Goal: Transaction & Acquisition: Purchase product/service

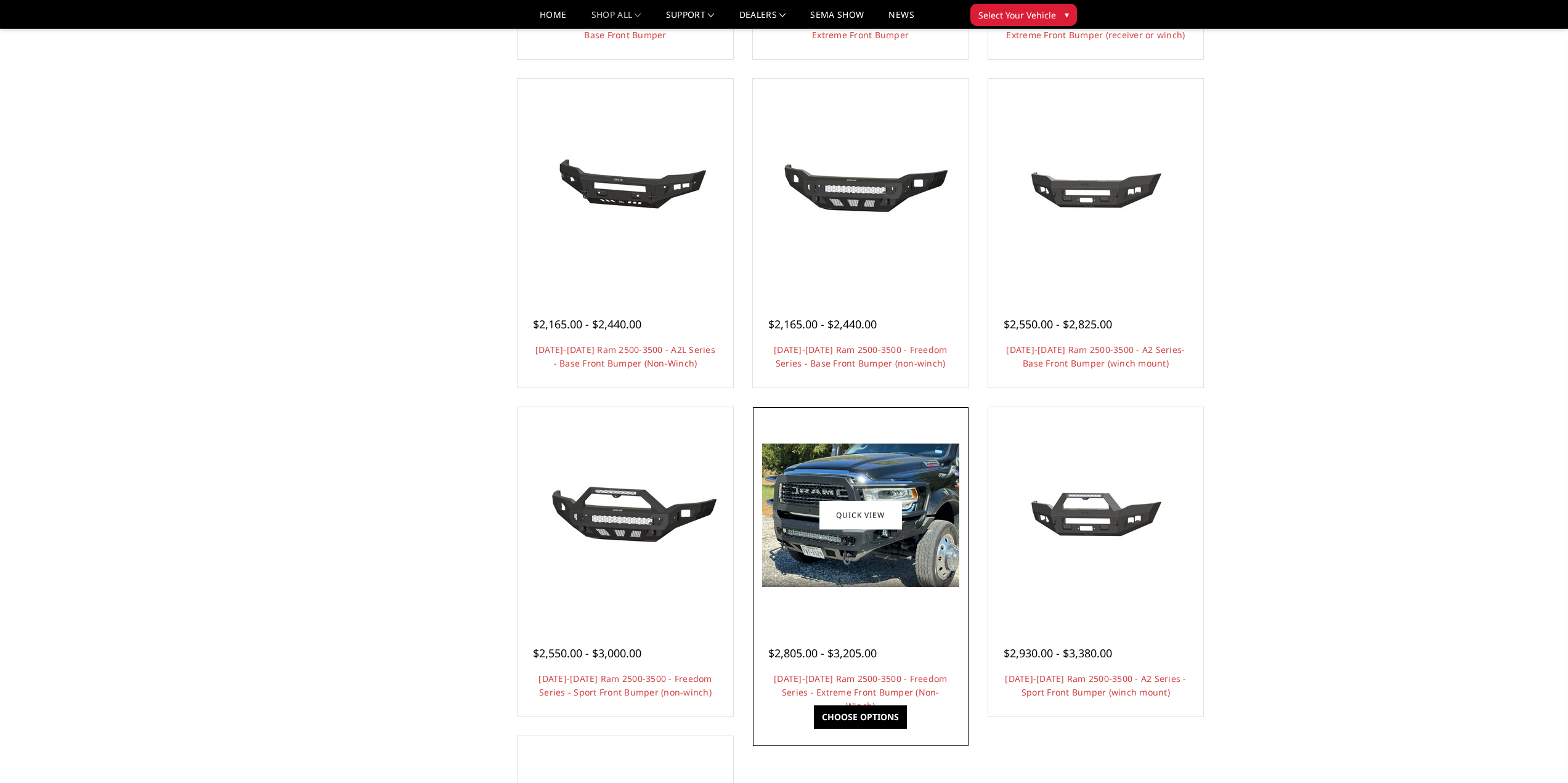
scroll to position [431, 0]
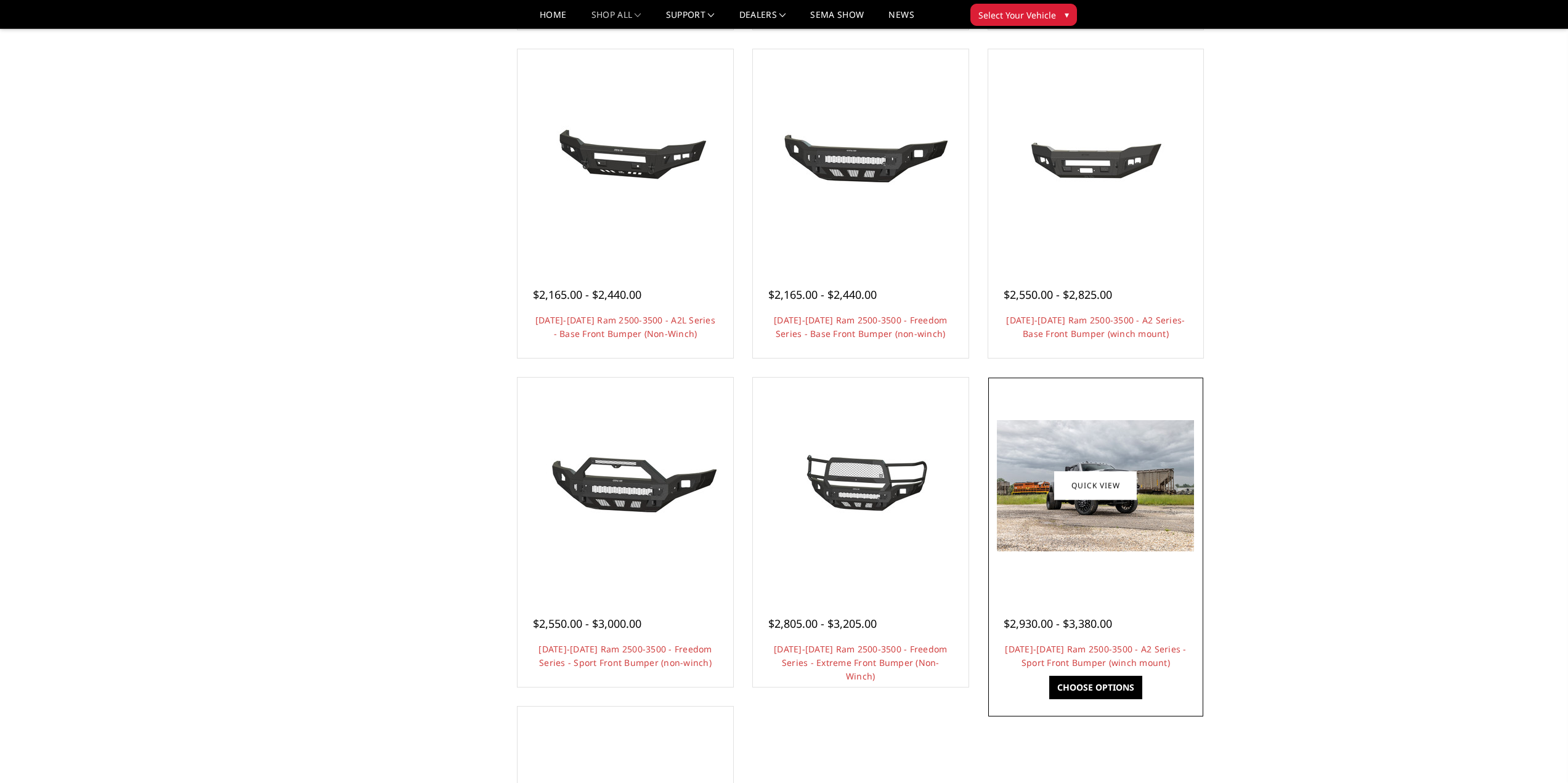
click at [1163, 520] on img at bounding box center [1095, 485] width 198 height 131
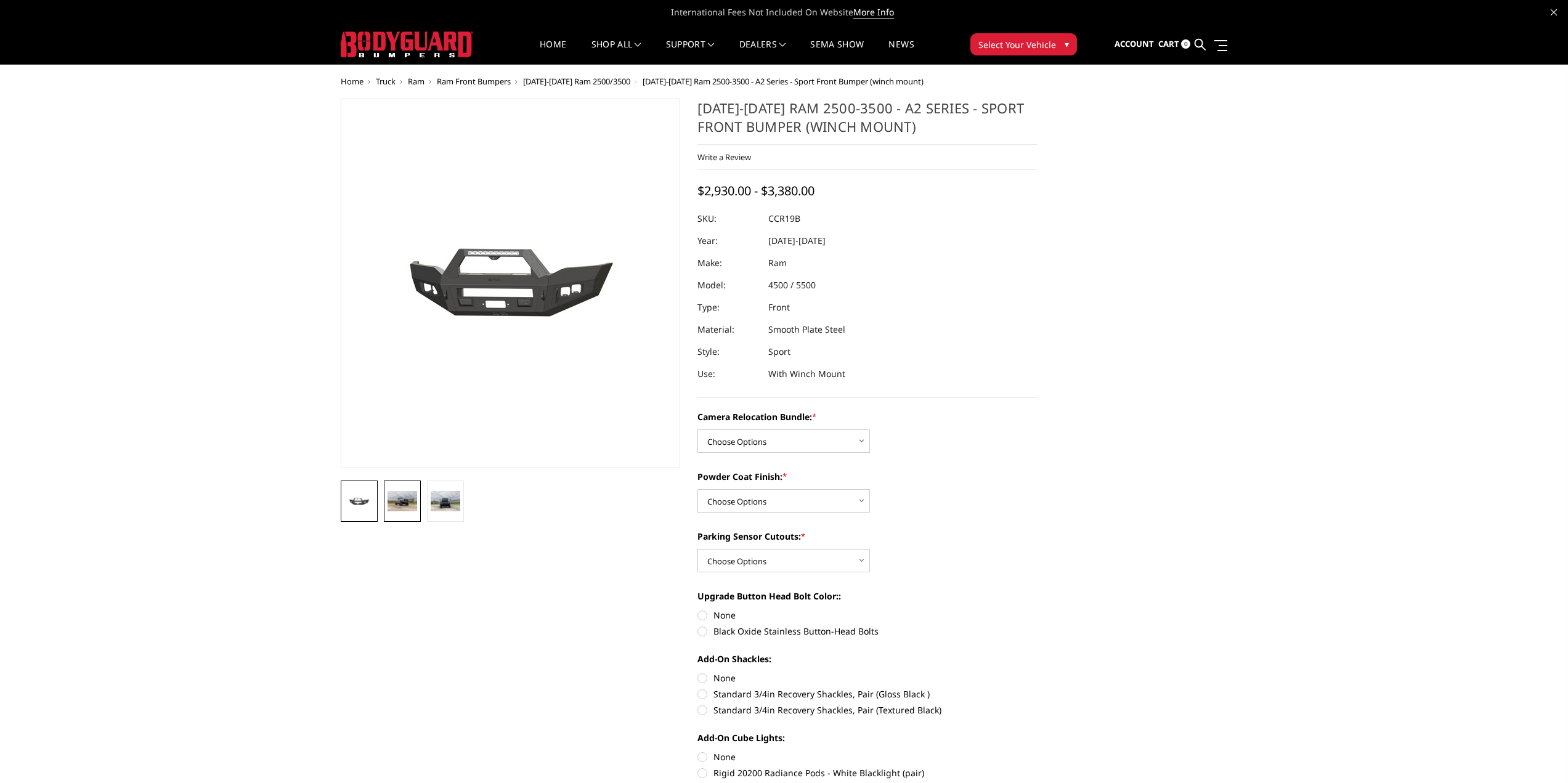
click at [405, 502] on img at bounding box center [402, 501] width 30 height 19
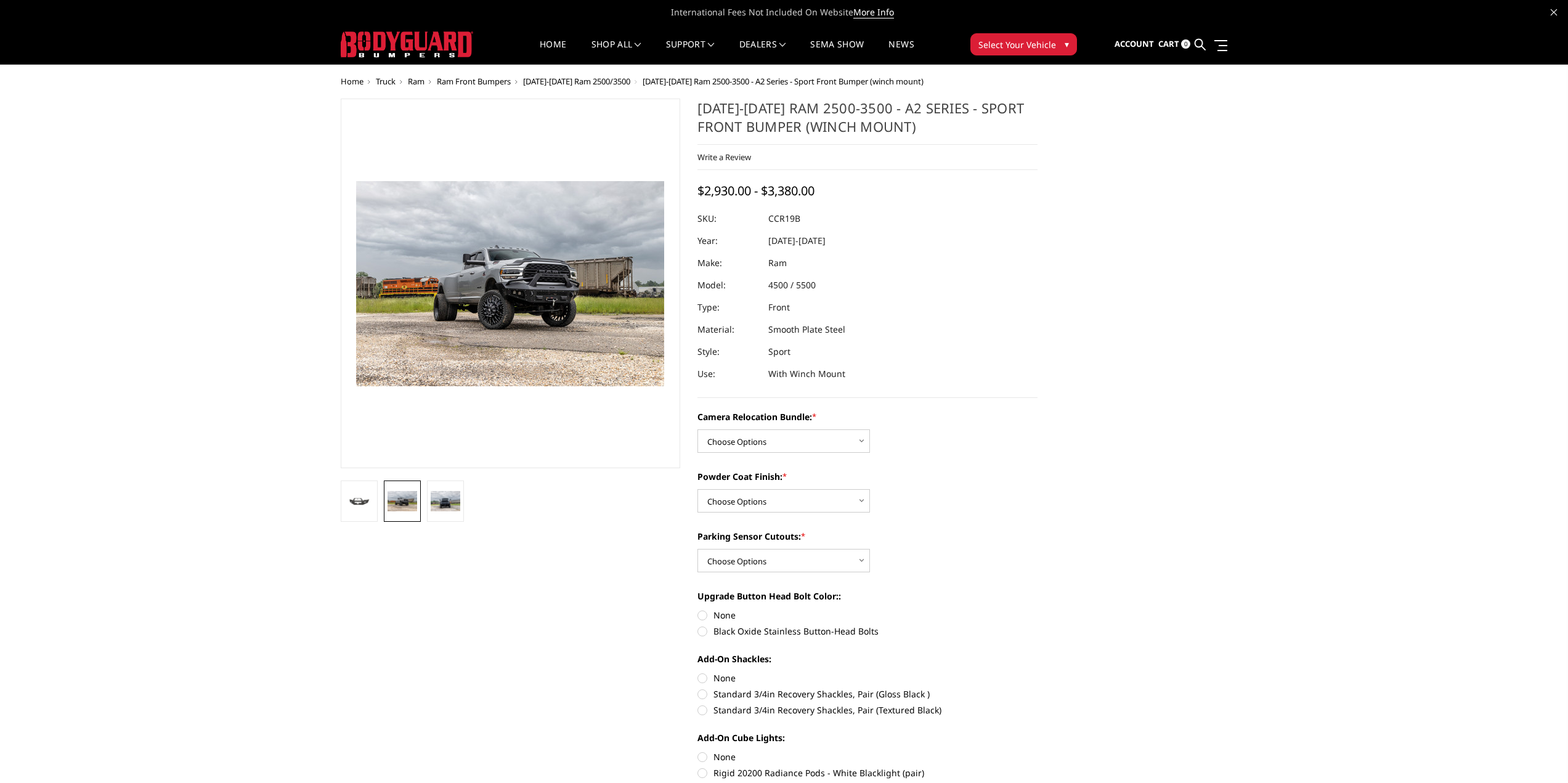
click at [483, 261] on img at bounding box center [547, 294] width 788 height 526
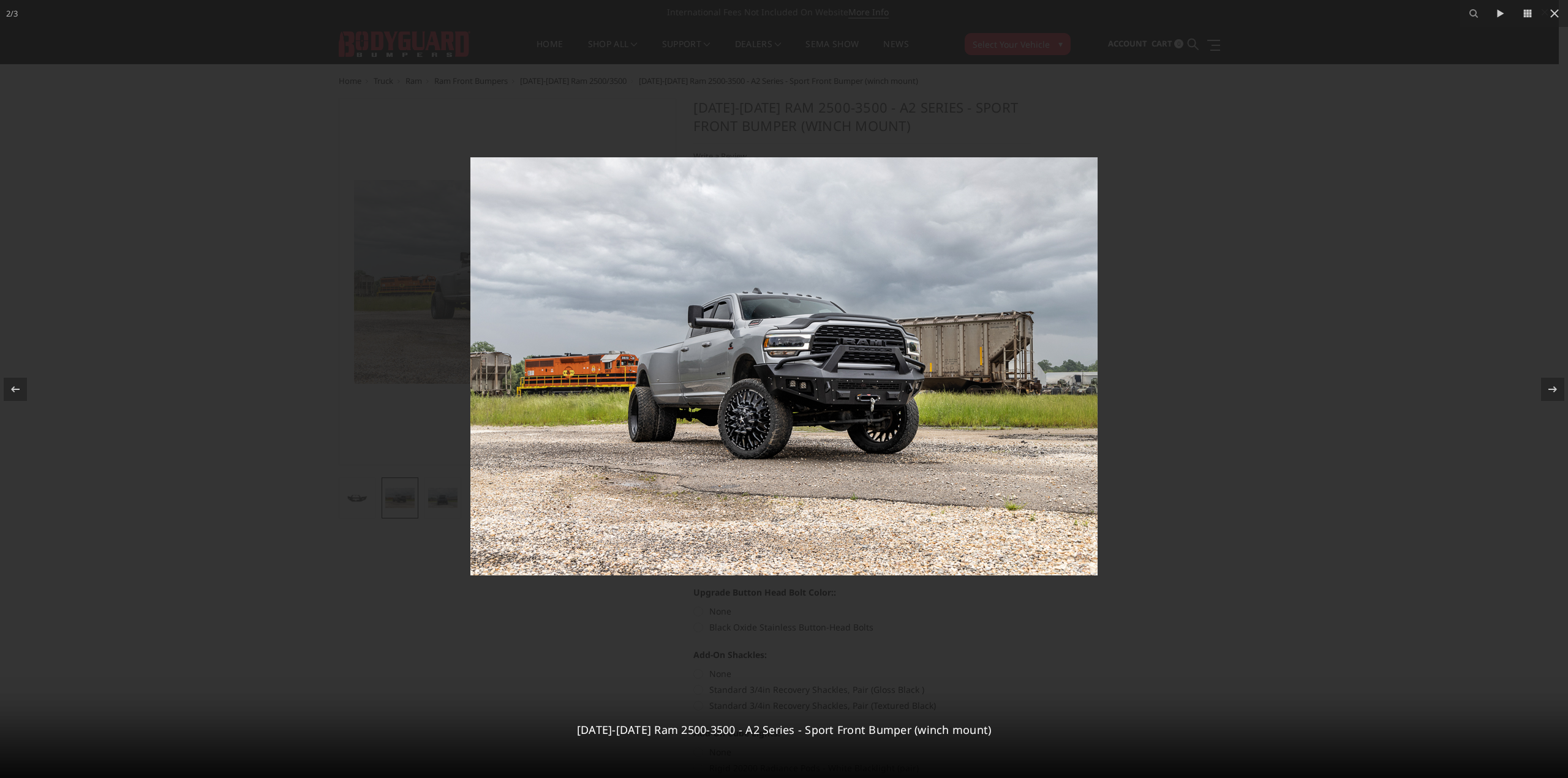
click at [702, 71] on div at bounding box center [784, 389] width 1568 height 778
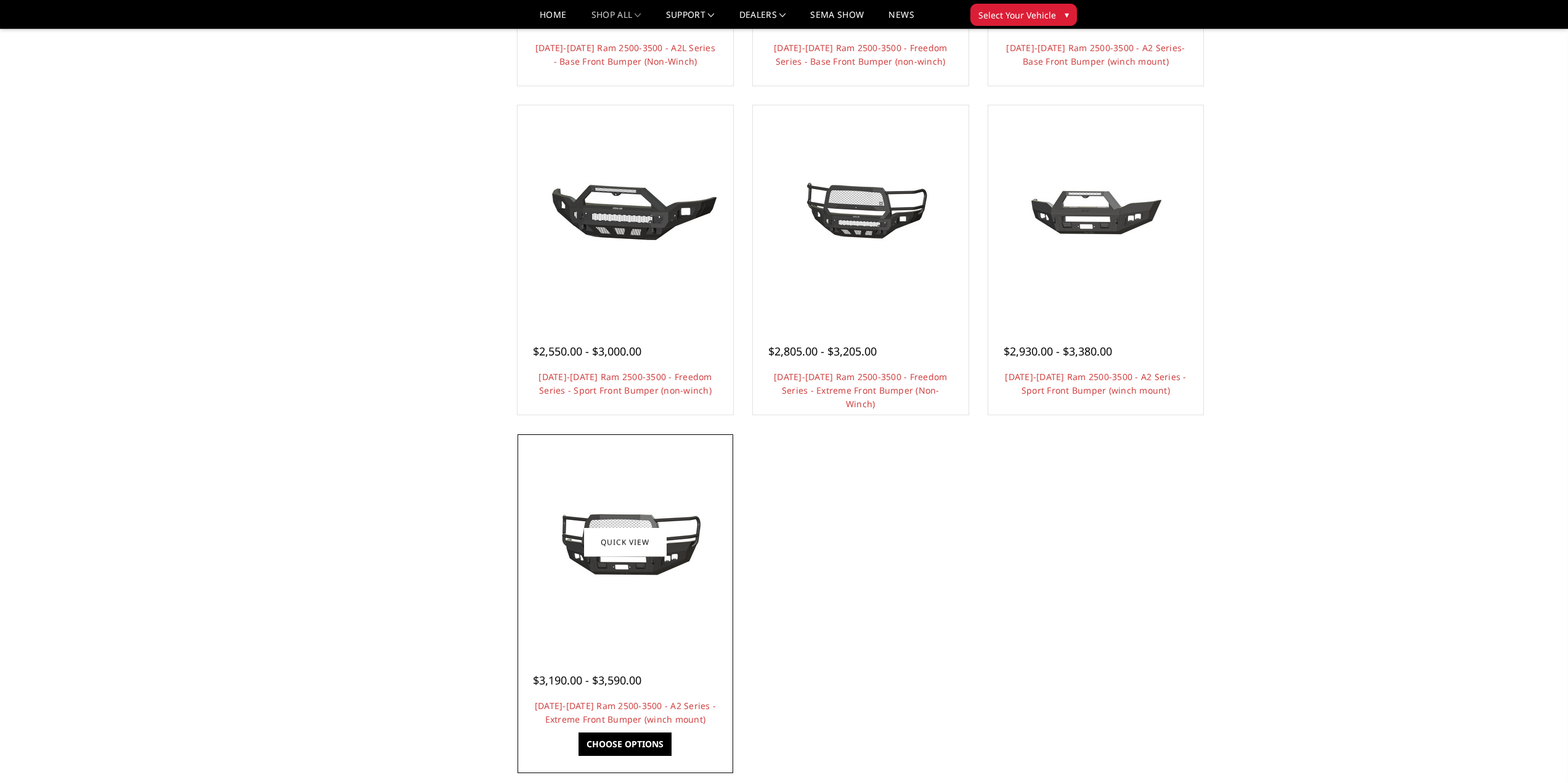
scroll to position [714, 0]
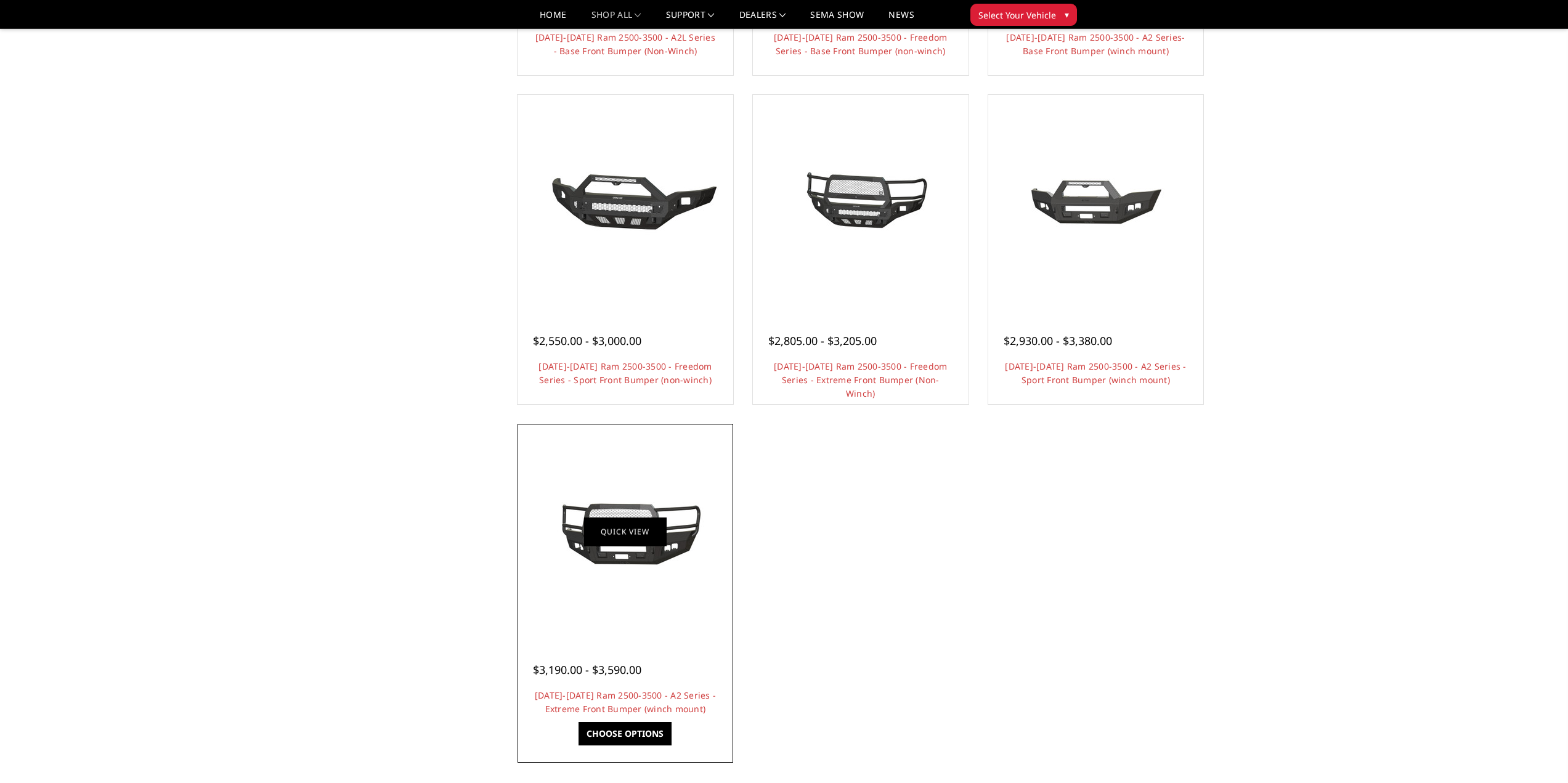
click at [646, 530] on link "Quick view" at bounding box center [625, 532] width 82 height 29
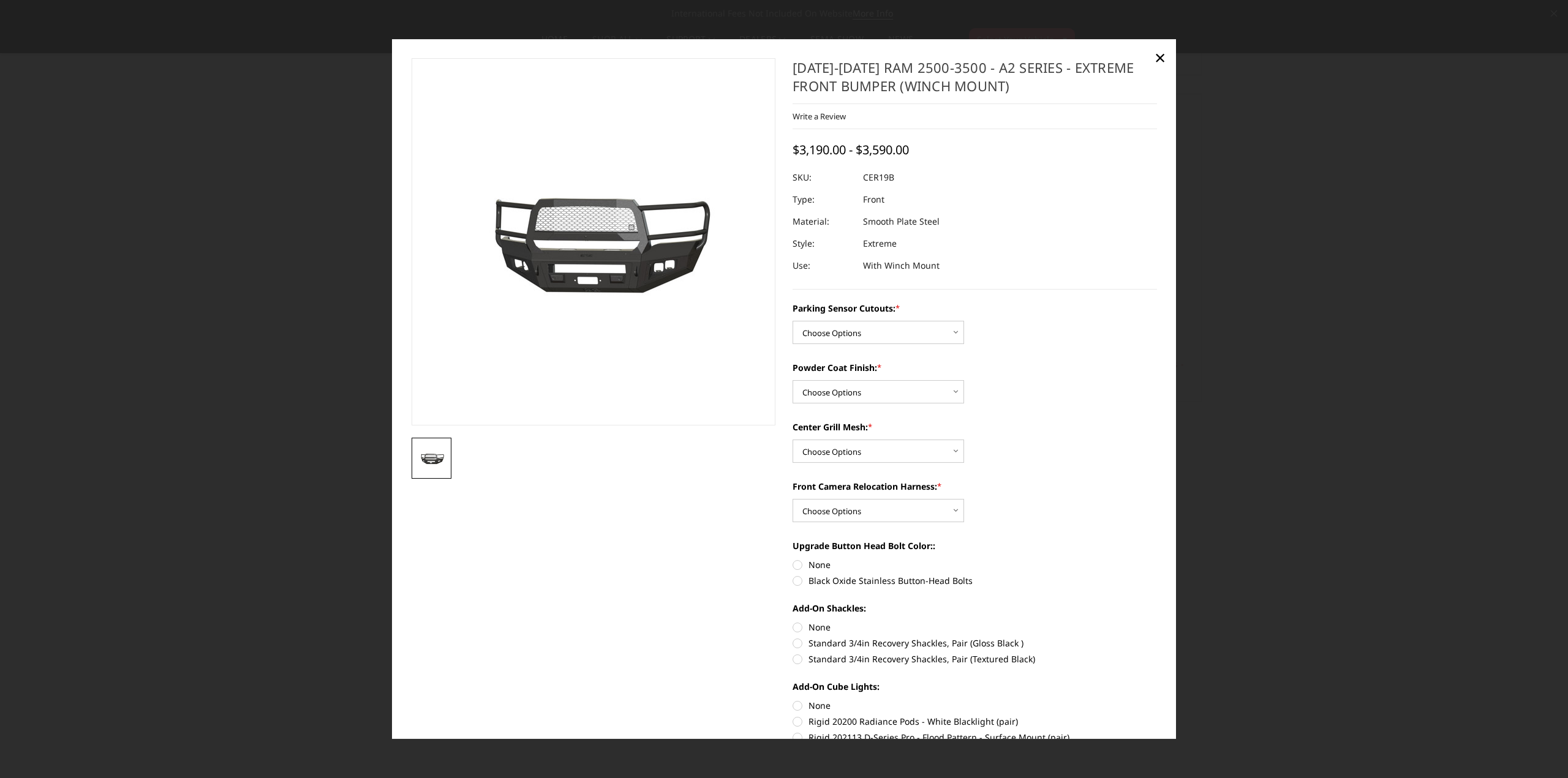
click at [1314, 100] on div at bounding box center [784, 389] width 1568 height 778
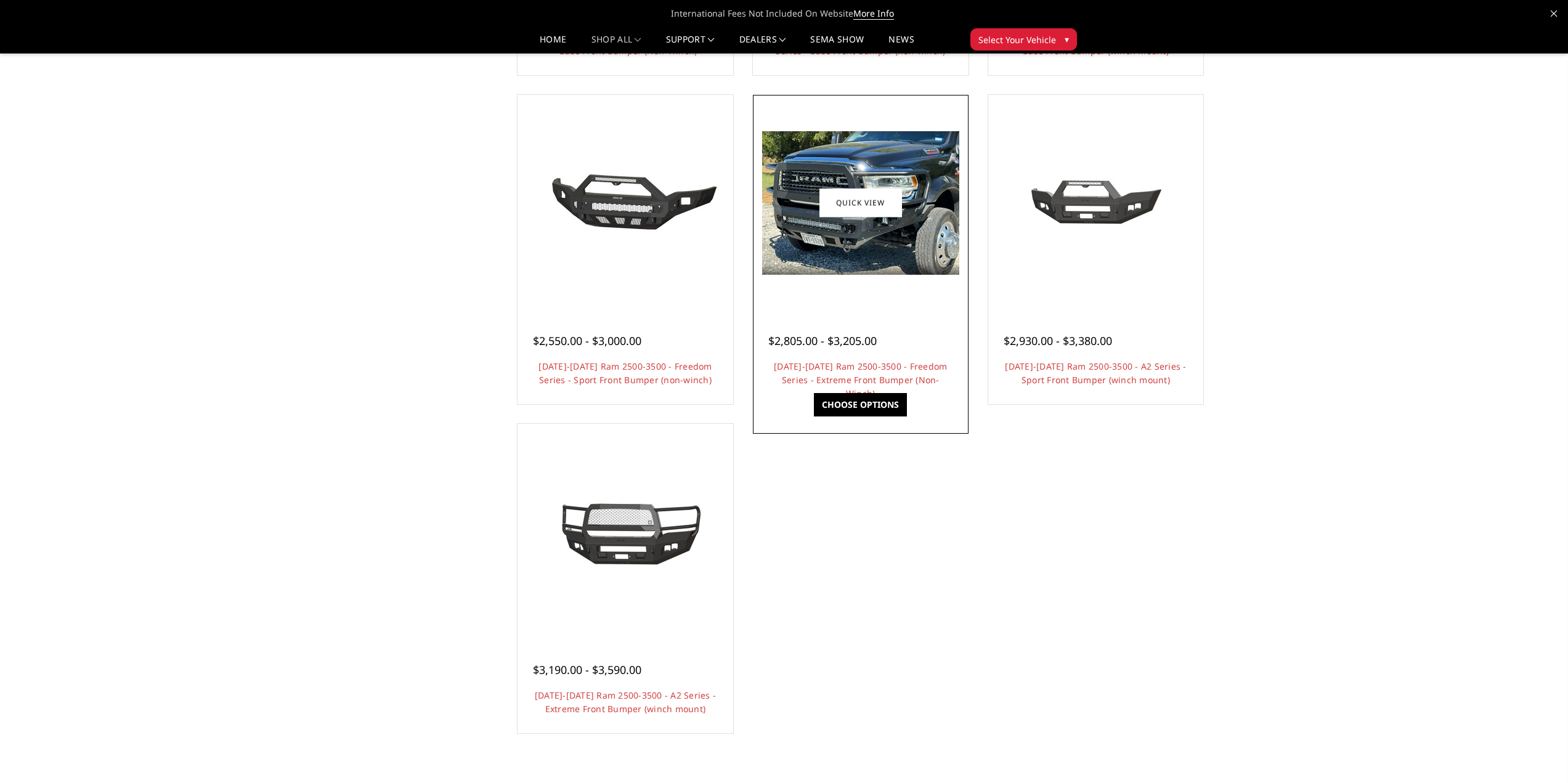
click at [869, 236] on img at bounding box center [861, 203] width 198 height 143
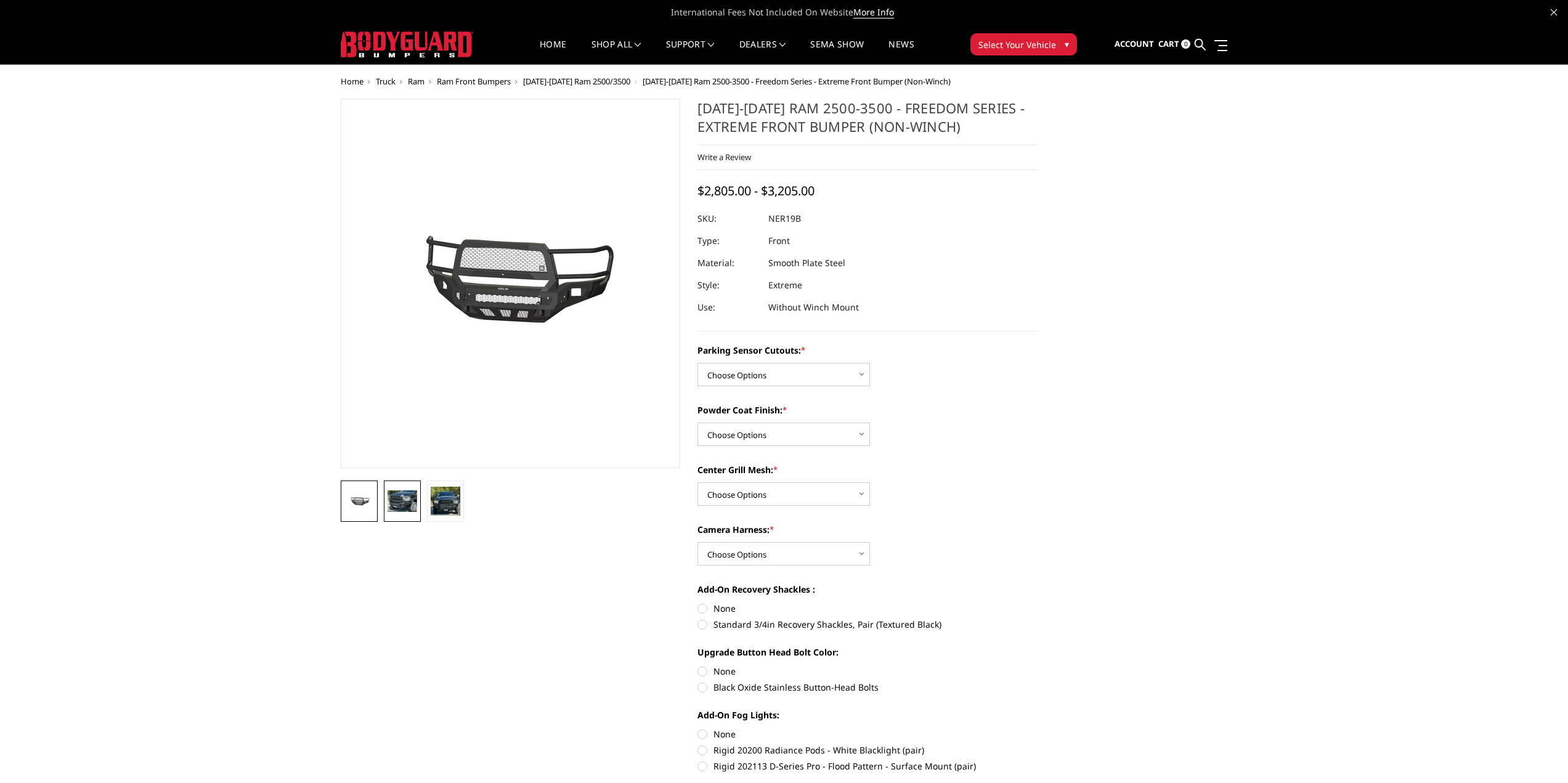
click at [407, 509] on img at bounding box center [402, 501] width 30 height 21
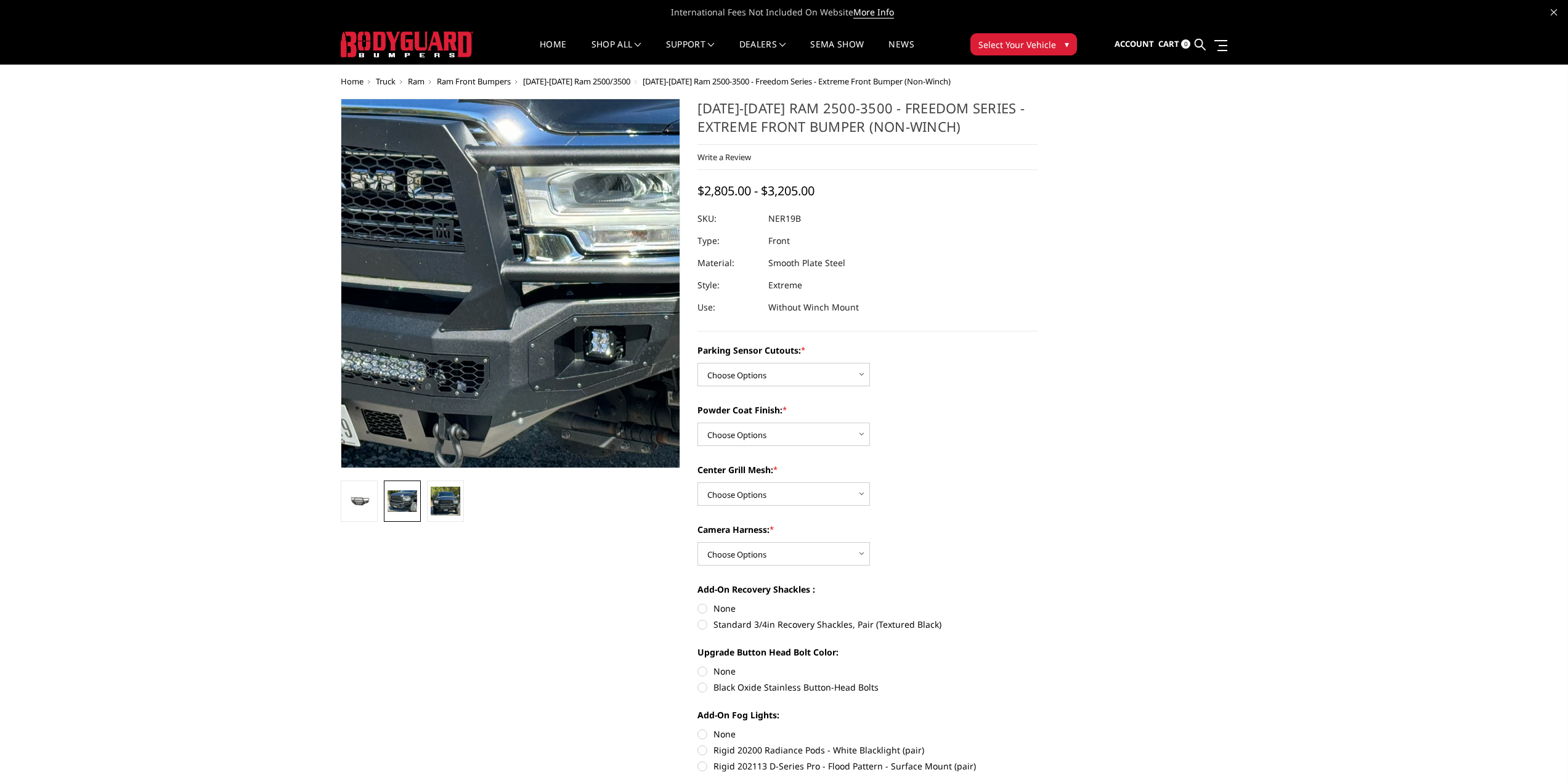
click at [515, 302] on img at bounding box center [505, 273] width 788 height 574
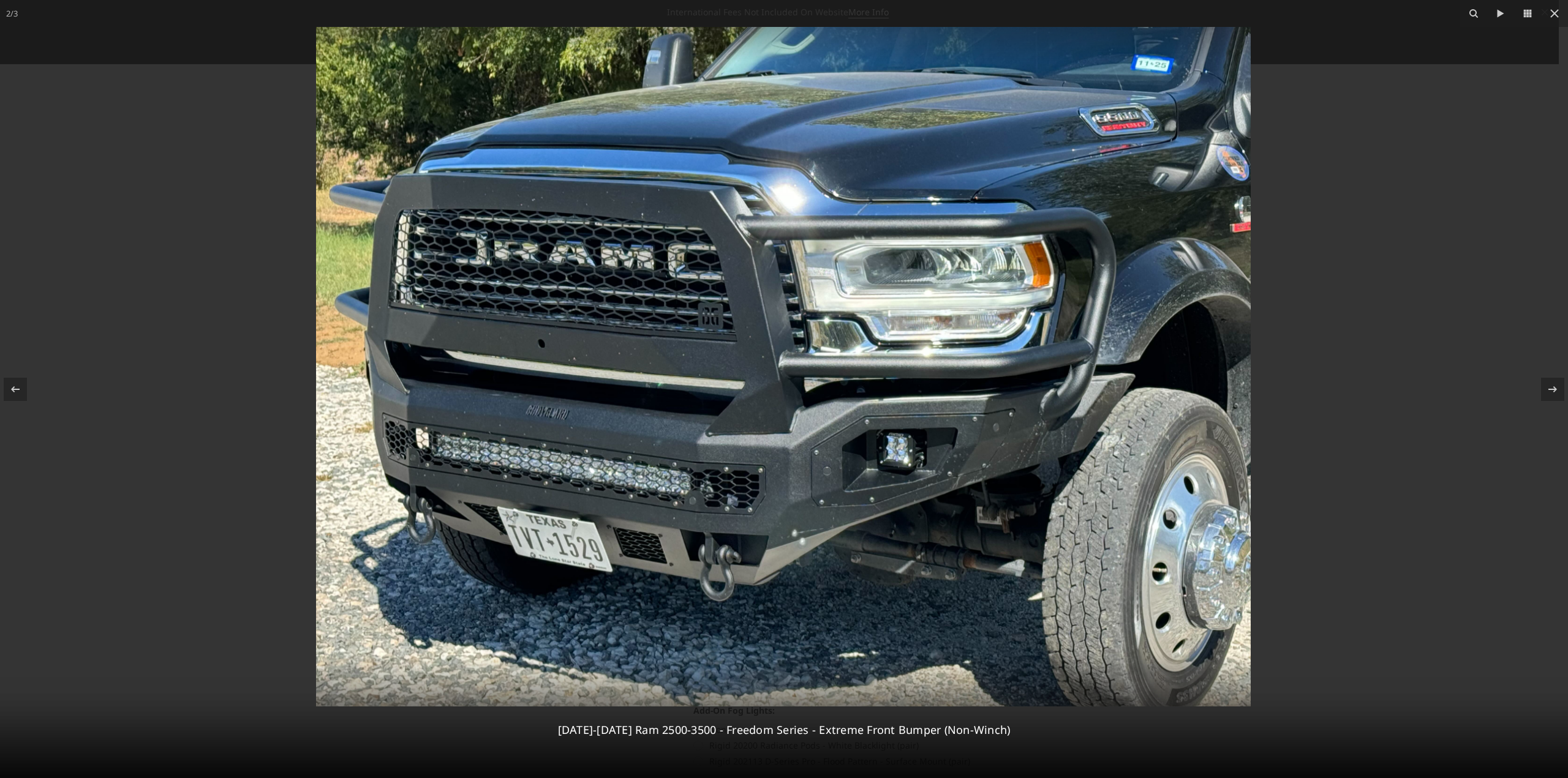
click at [1337, 402] on div at bounding box center [784, 389] width 1568 height 778
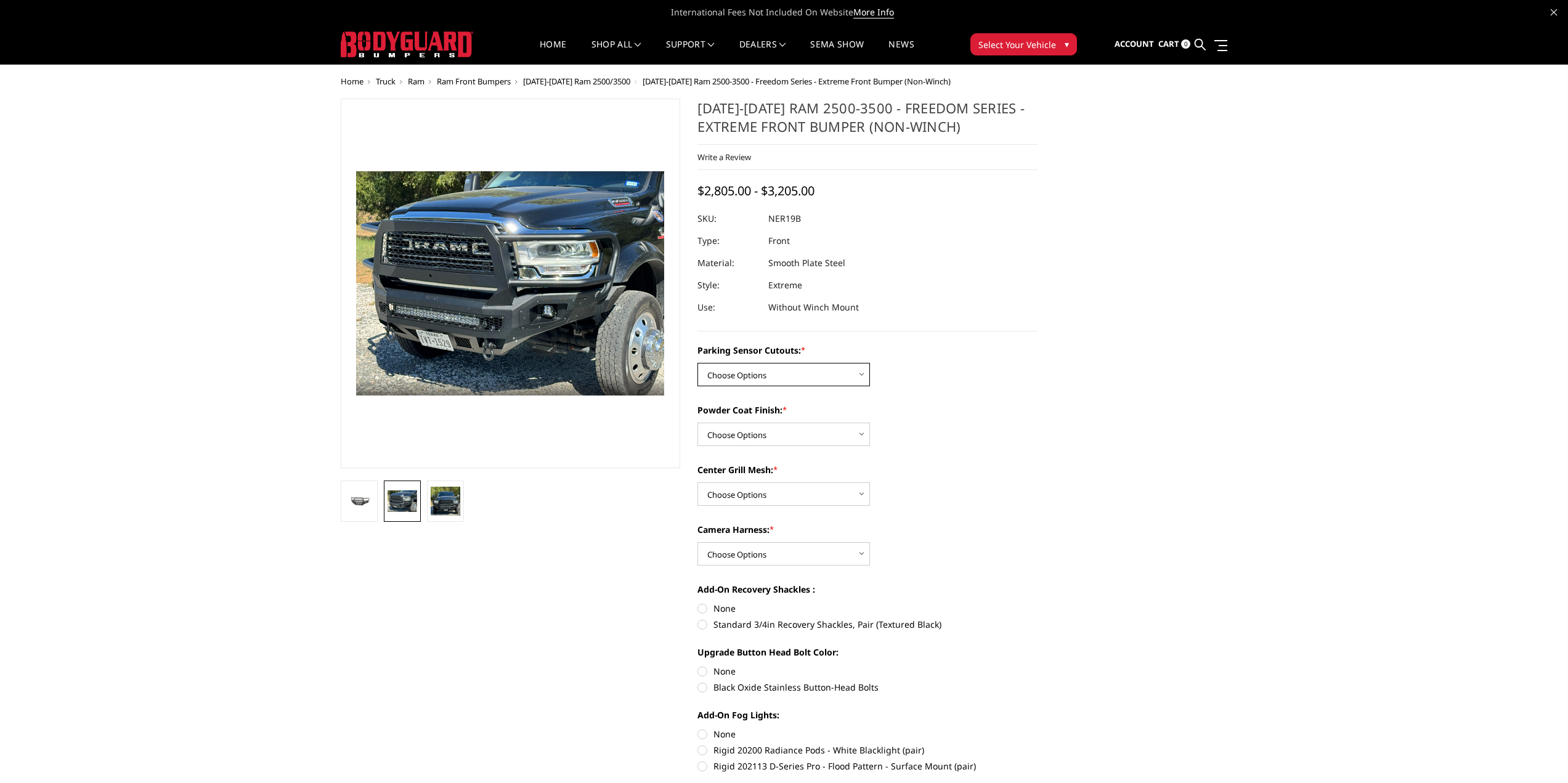
click at [766, 371] on select "Choose Options No - Without Parking Sensor Cutouts Yes - With Parking Sensor Cu…" at bounding box center [784, 375] width 172 height 23
select select "2701"
click at [697, 363] on select "Choose Options No - Without Parking Sensor Cutouts Yes - With Parking Sensor Cu…" at bounding box center [784, 375] width 172 height 23
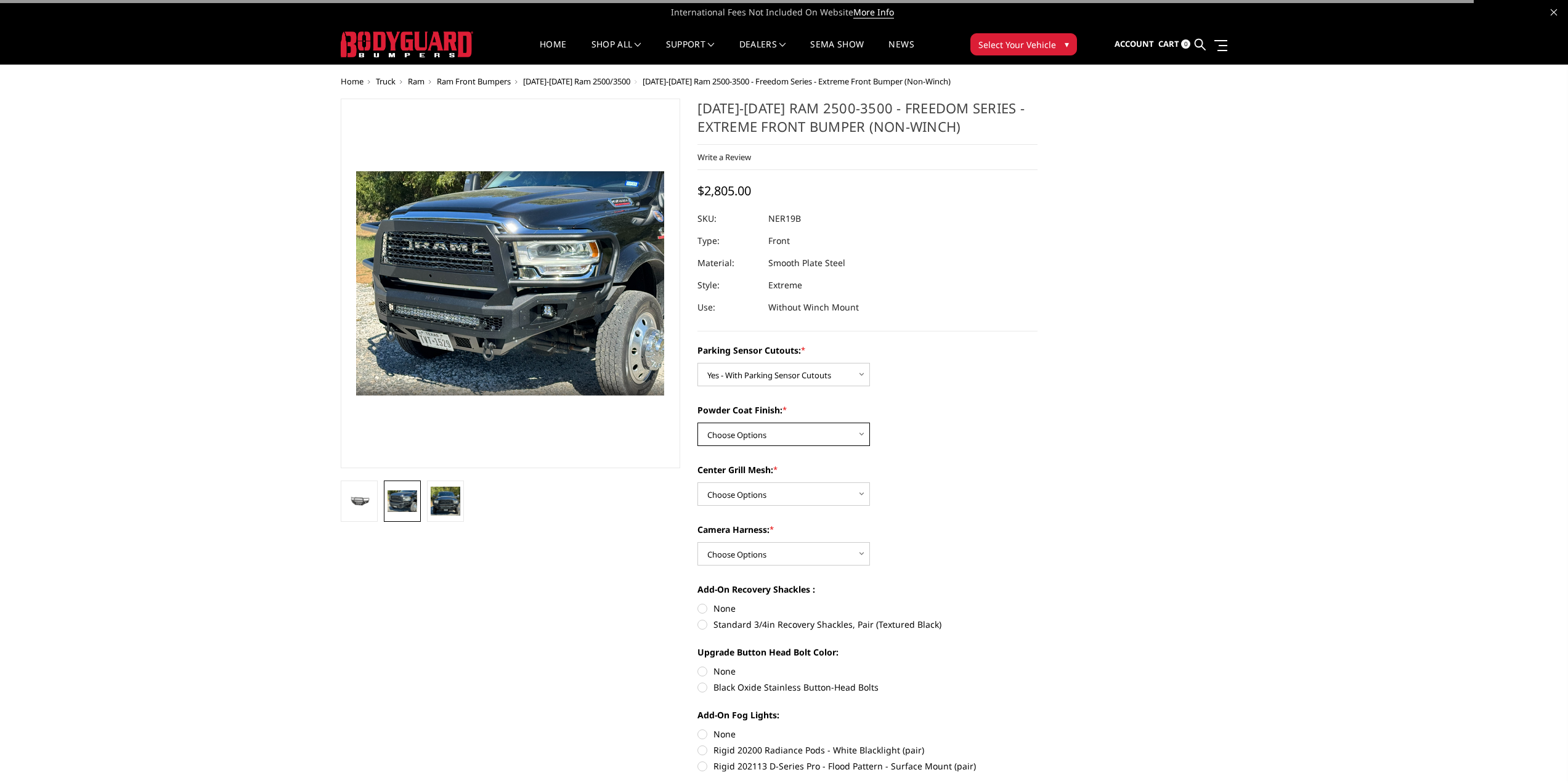
click at [749, 438] on select "Choose Options Bare Metal Texture Black Powder Coat" at bounding box center [784, 434] width 172 height 23
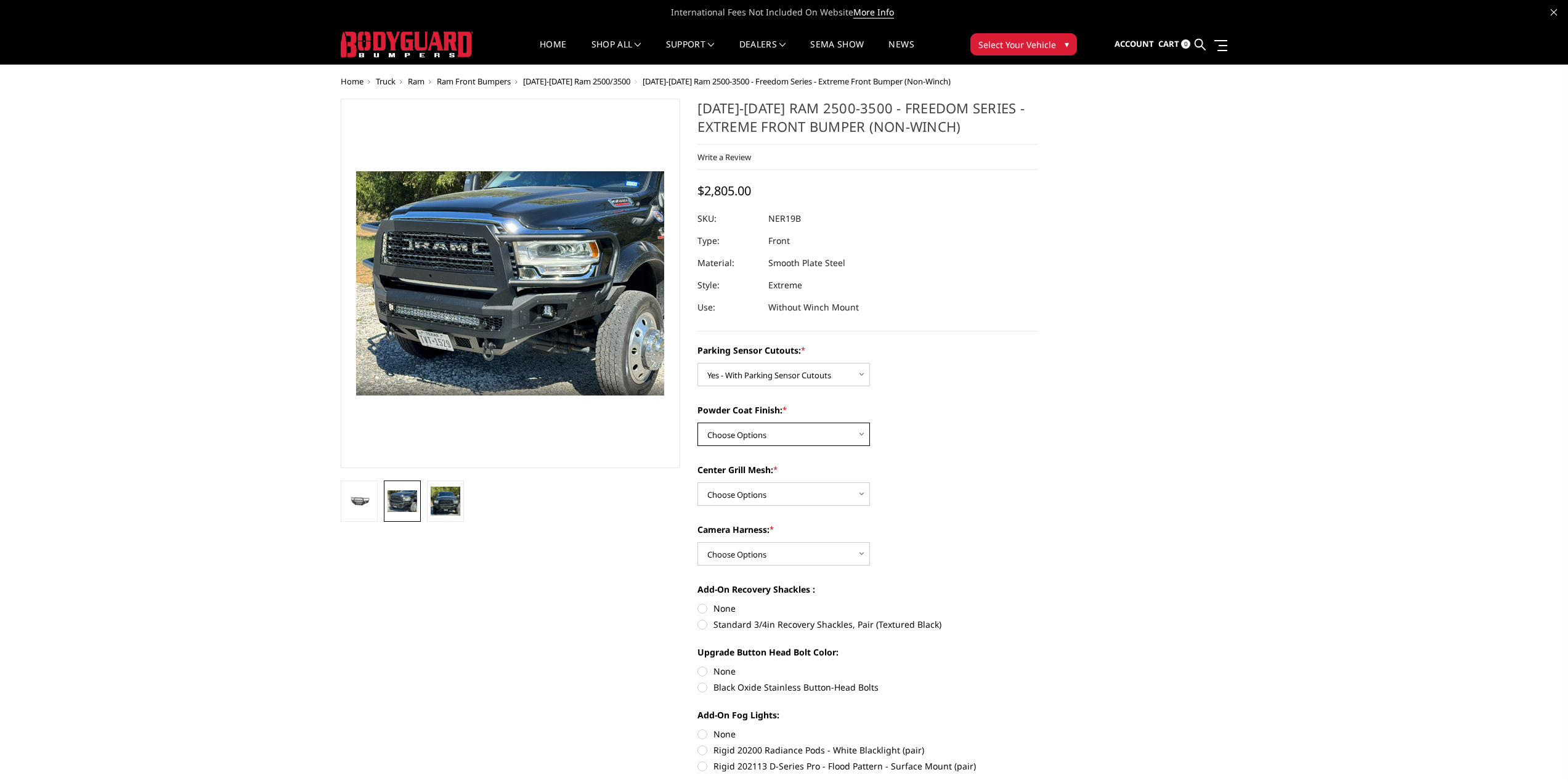
select select "2702"
click at [697, 423] on select "Choose Options Bare Metal Texture Black Powder Coat" at bounding box center [784, 434] width 172 height 23
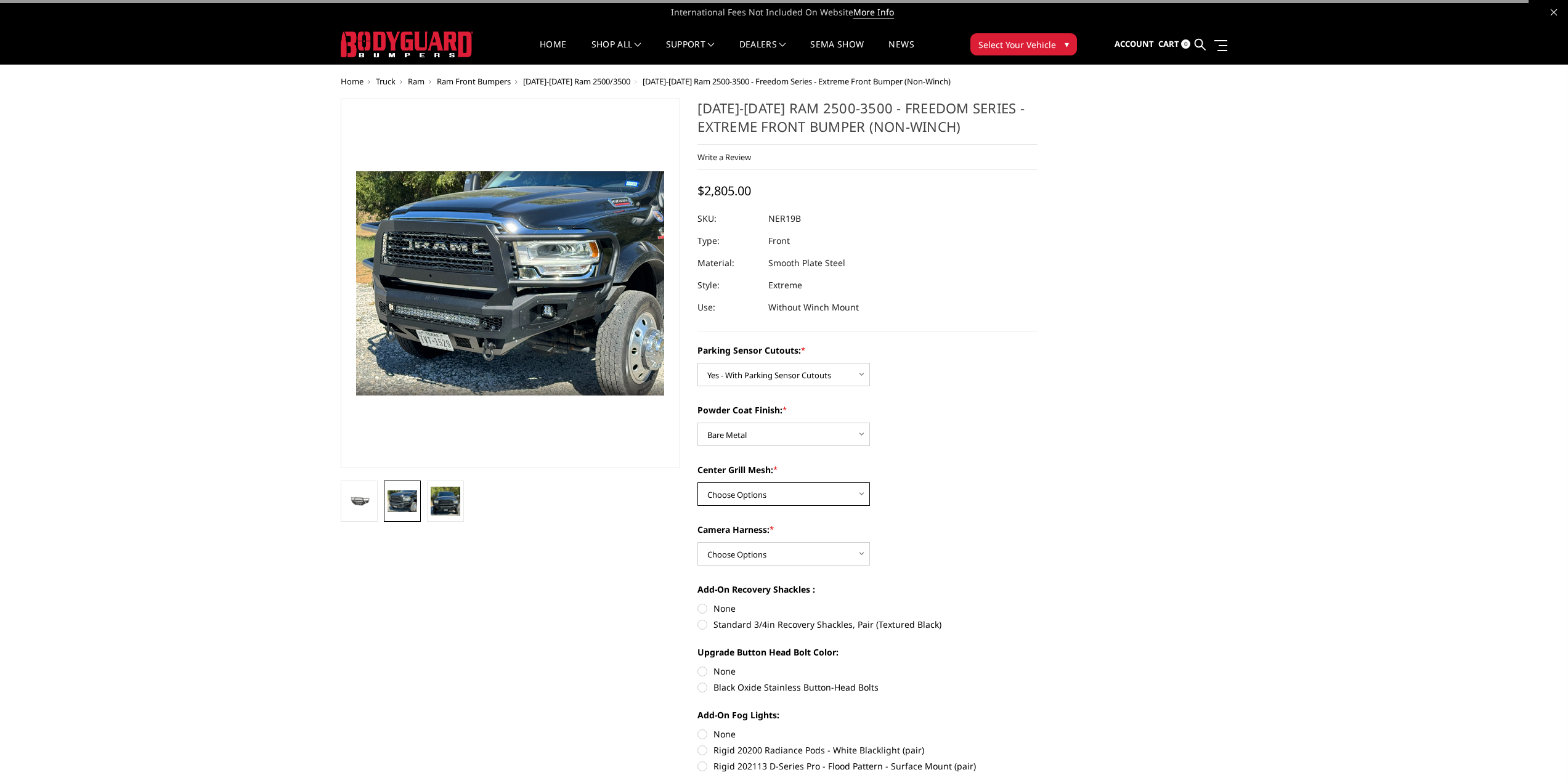
click at [747, 491] on select "Choose Options With Center Grill Mesh Without Center Grill Mesh" at bounding box center [784, 494] width 172 height 23
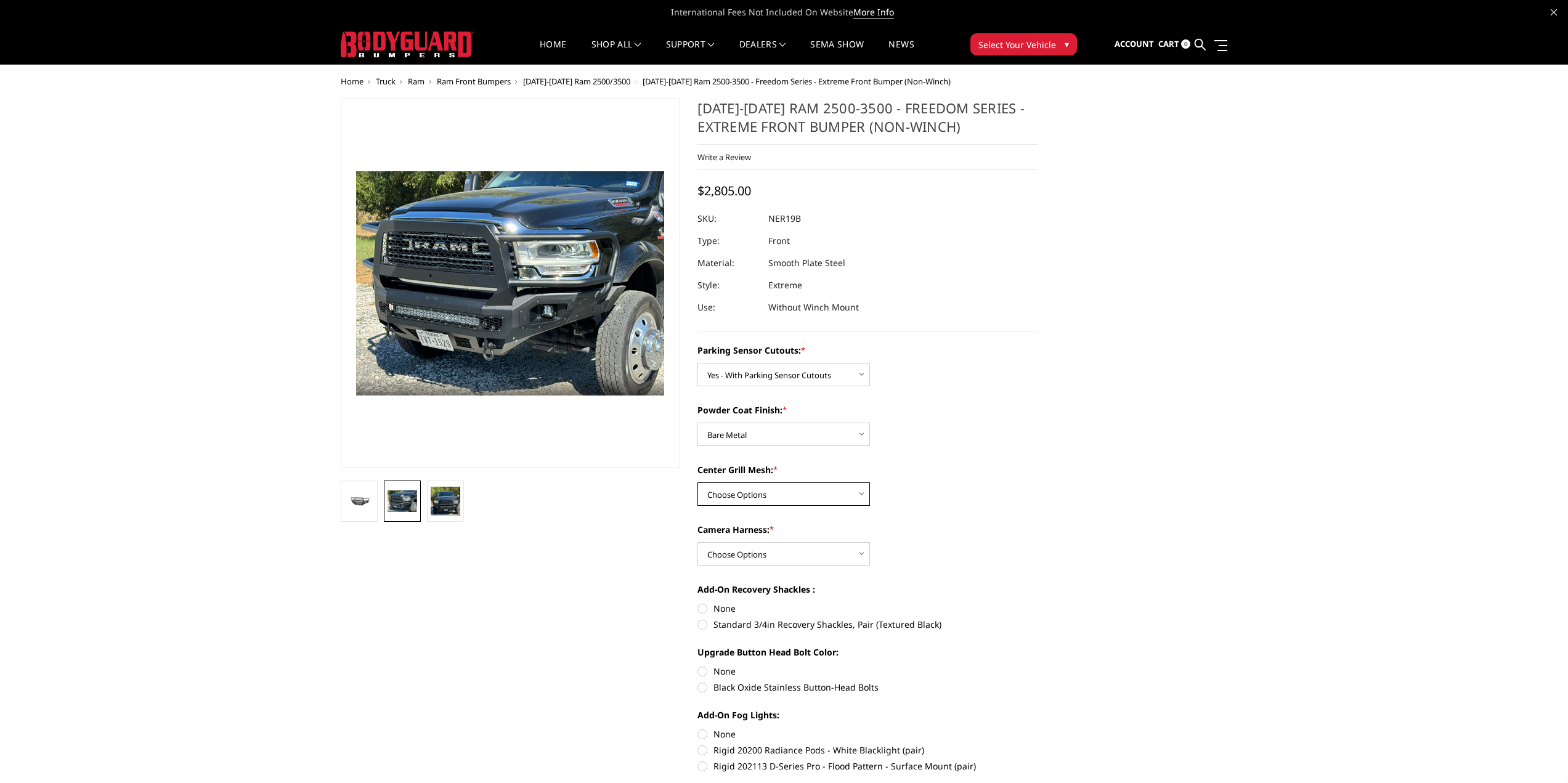
select select "2704"
click at [697, 483] on select "Choose Options With Center Grill Mesh Without Center Grill Mesh" at bounding box center [784, 494] width 172 height 23
click at [760, 559] on select "Choose Options WITH Camera Harness WITHOUT Camera Harness" at bounding box center [784, 554] width 172 height 23
select select "2707"
click at [697, 543] on select "Choose Options WITH Camera Harness WITHOUT Camera Harness" at bounding box center [784, 554] width 172 height 23
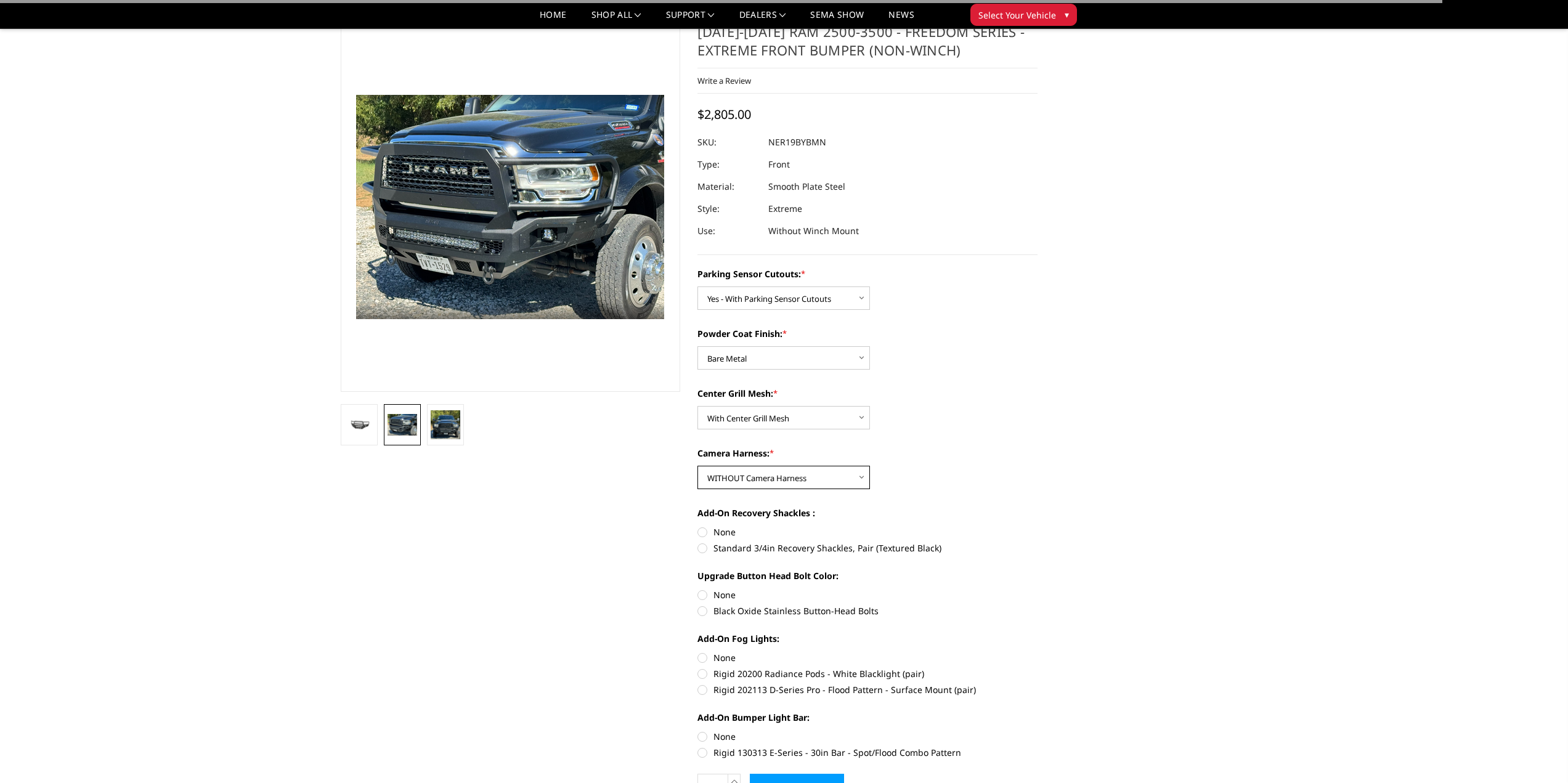
scroll to position [62, 0]
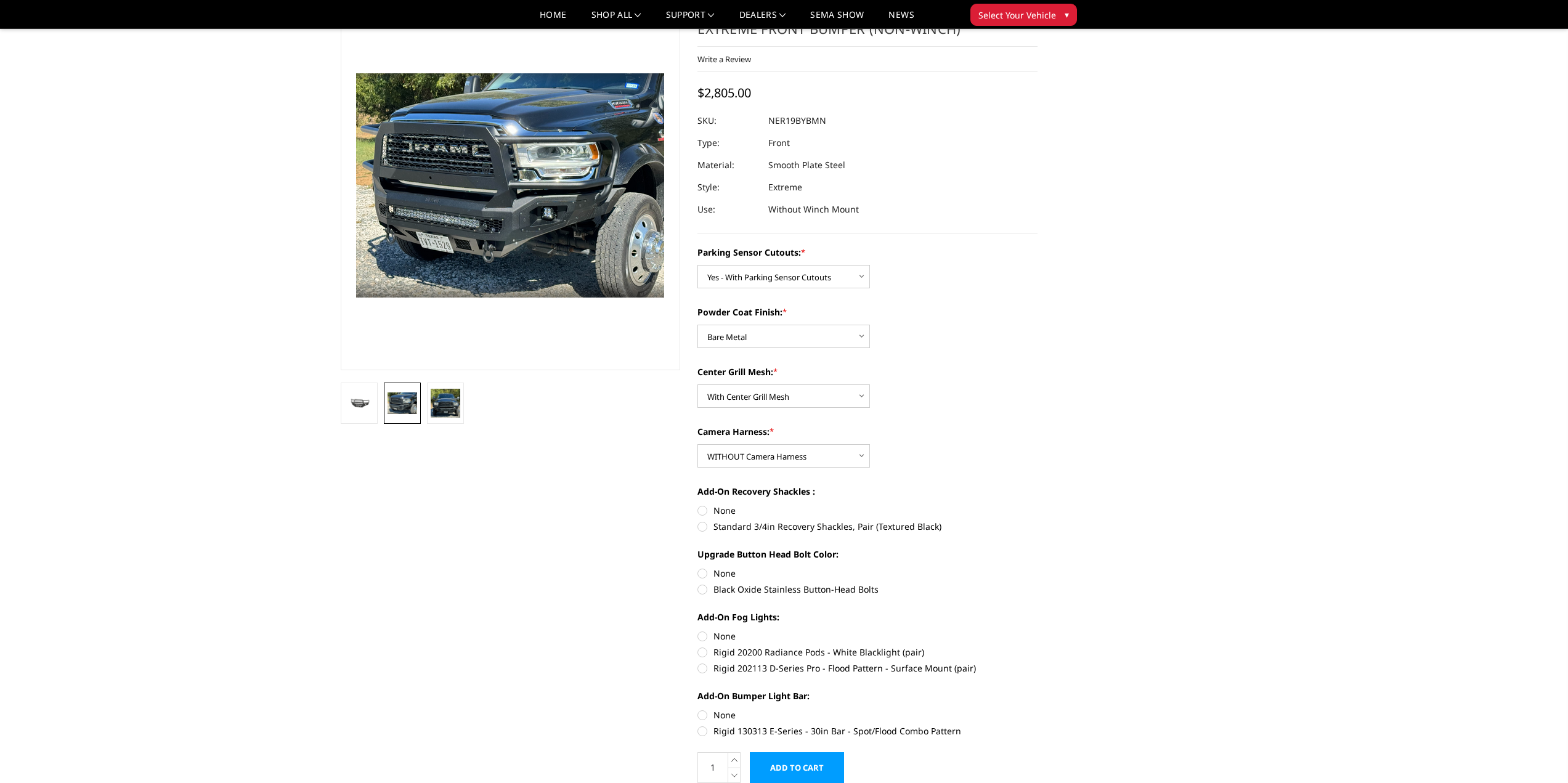
click at [738, 525] on label "Standard 3/4in Recovery Shackles, Pair (Textured Black)" at bounding box center [867, 526] width 340 height 13
click at [1037, 505] on input "Standard 3/4in Recovery Shackles, Pair (Textured Black)" at bounding box center [1037, 504] width 1 height 1
radio input "true"
click at [719, 574] on label "None" at bounding box center [867, 573] width 340 height 13
click at [698, 568] on input "None" at bounding box center [697, 567] width 1 height 1
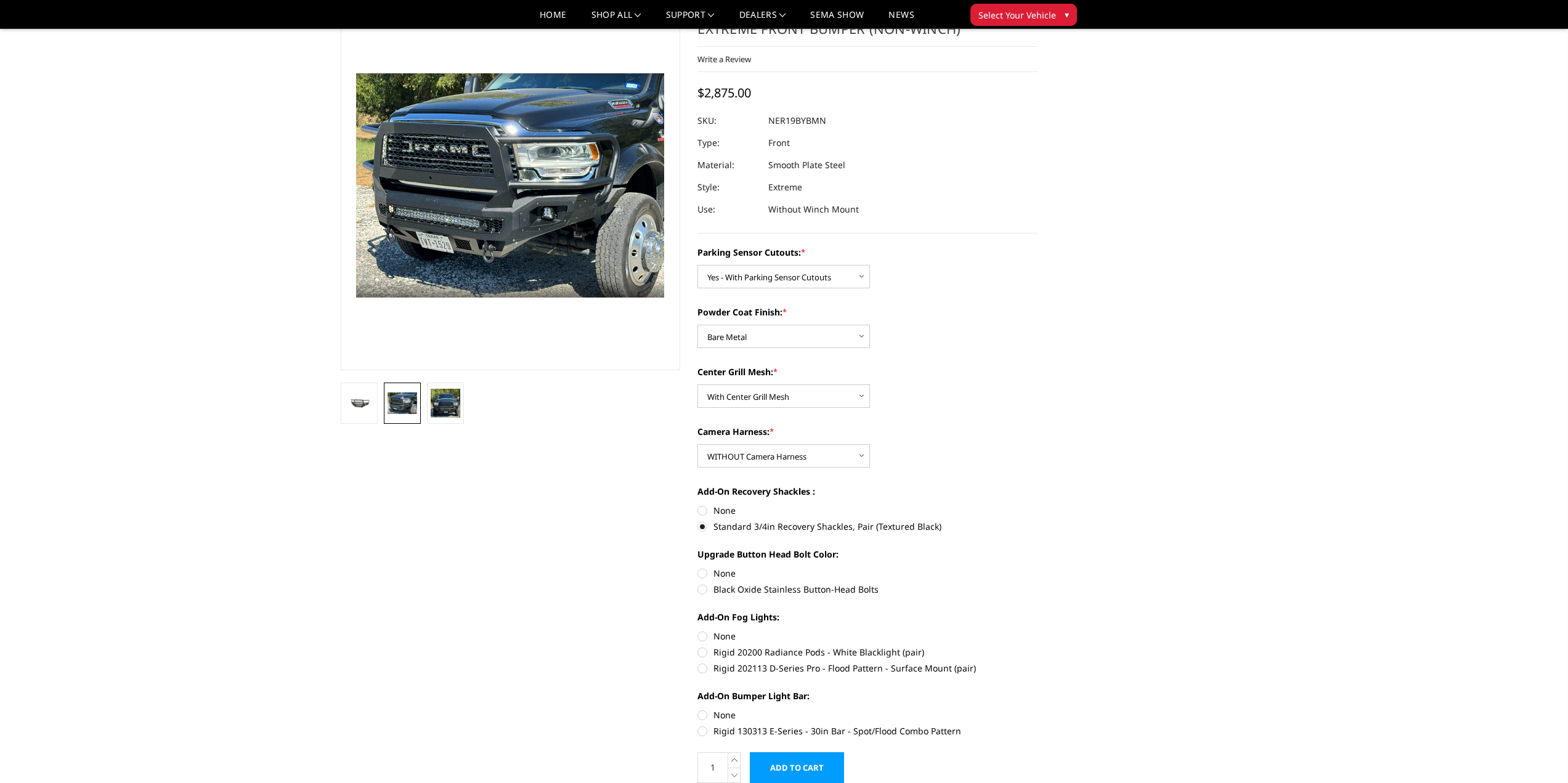
radio input "true"
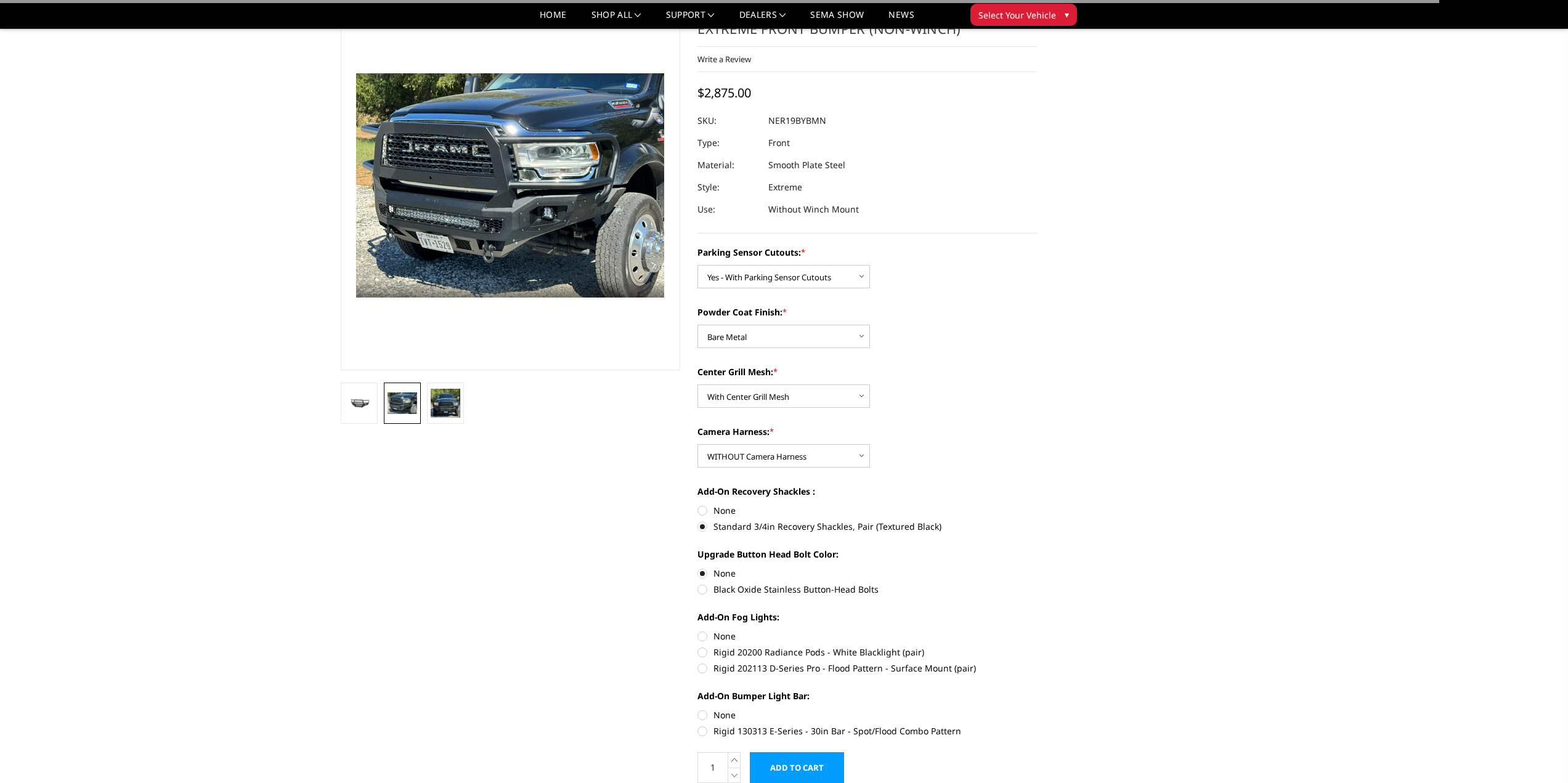
scroll to position [123, 0]
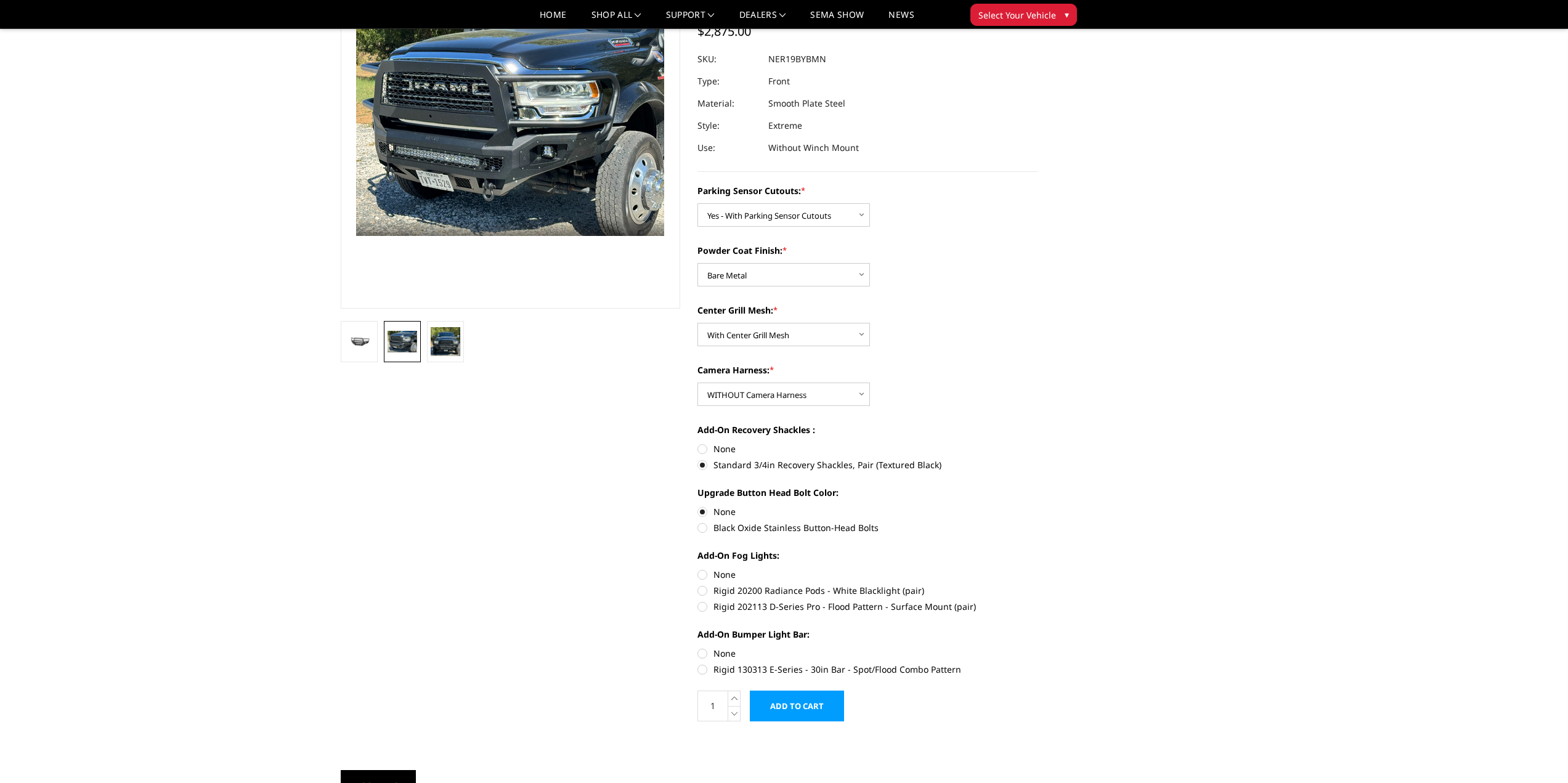
click at [762, 591] on label "Rigid 20200 Radiance Pods - White Blacklight (pair)" at bounding box center [867, 590] width 340 height 13
click at [1037, 569] on input "Rigid 20200 Radiance Pods - White Blacklight (pair)" at bounding box center [1037, 568] width 1 height 1
radio input "true"
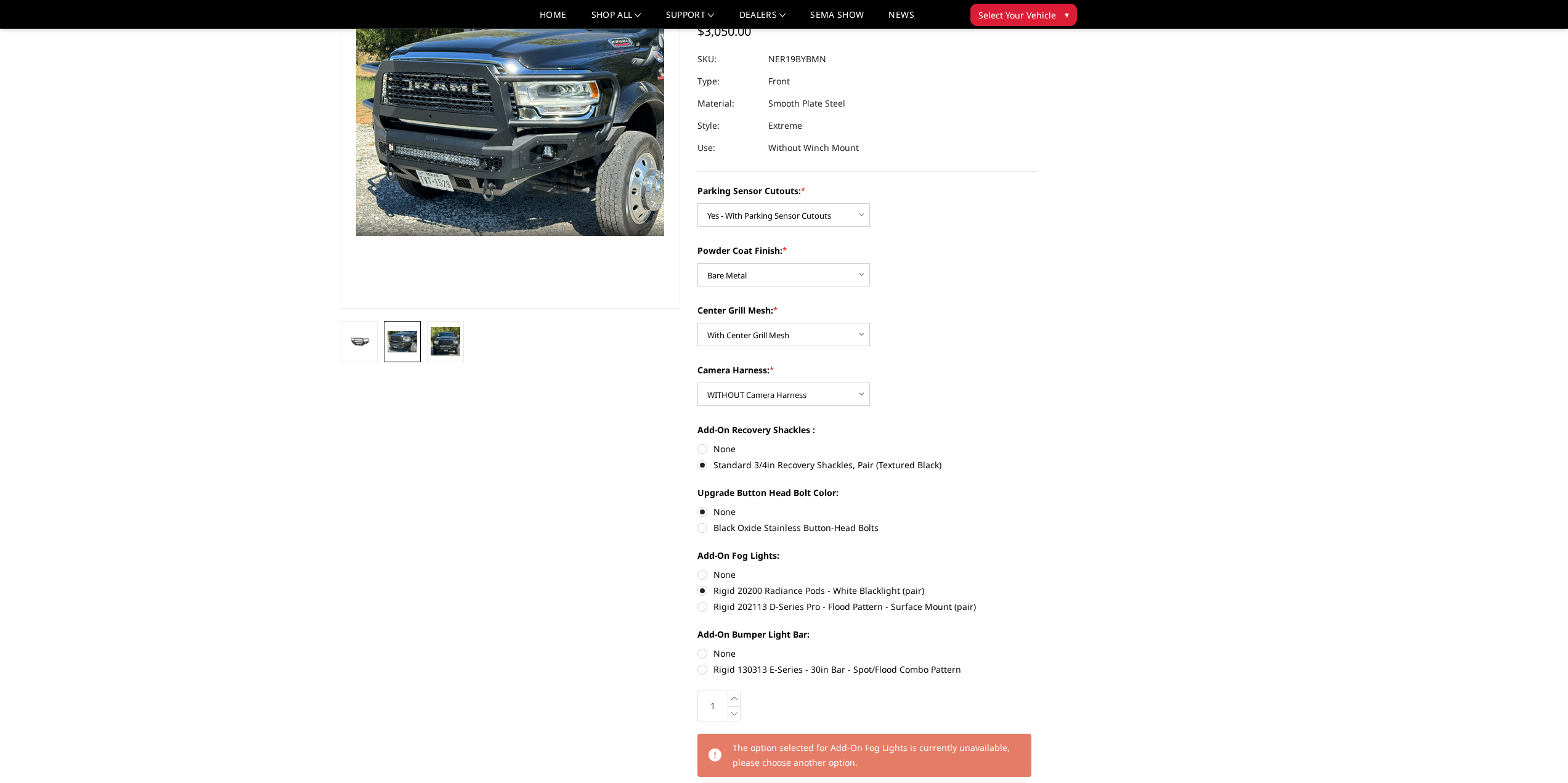
click at [750, 672] on label "Rigid 130313 E-Series - 30in Bar - Spot/Flood Combo Pattern" at bounding box center [867, 669] width 340 height 13
click at [1037, 647] on input "Rigid 130313 E-Series - 30in Bar - Spot/Flood Combo Pattern" at bounding box center [1037, 647] width 1 height 1
radio input "true"
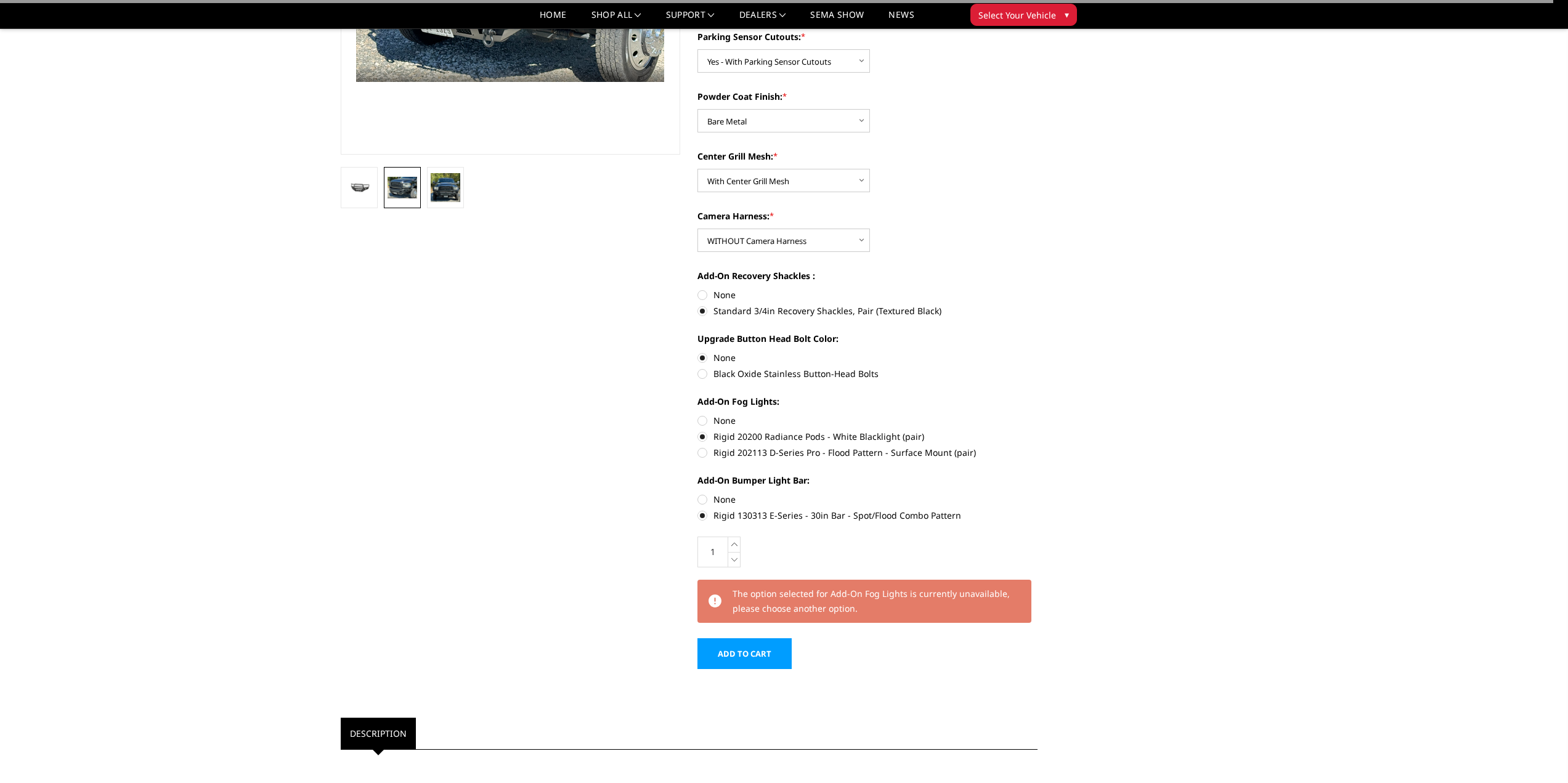
scroll to position [308, 0]
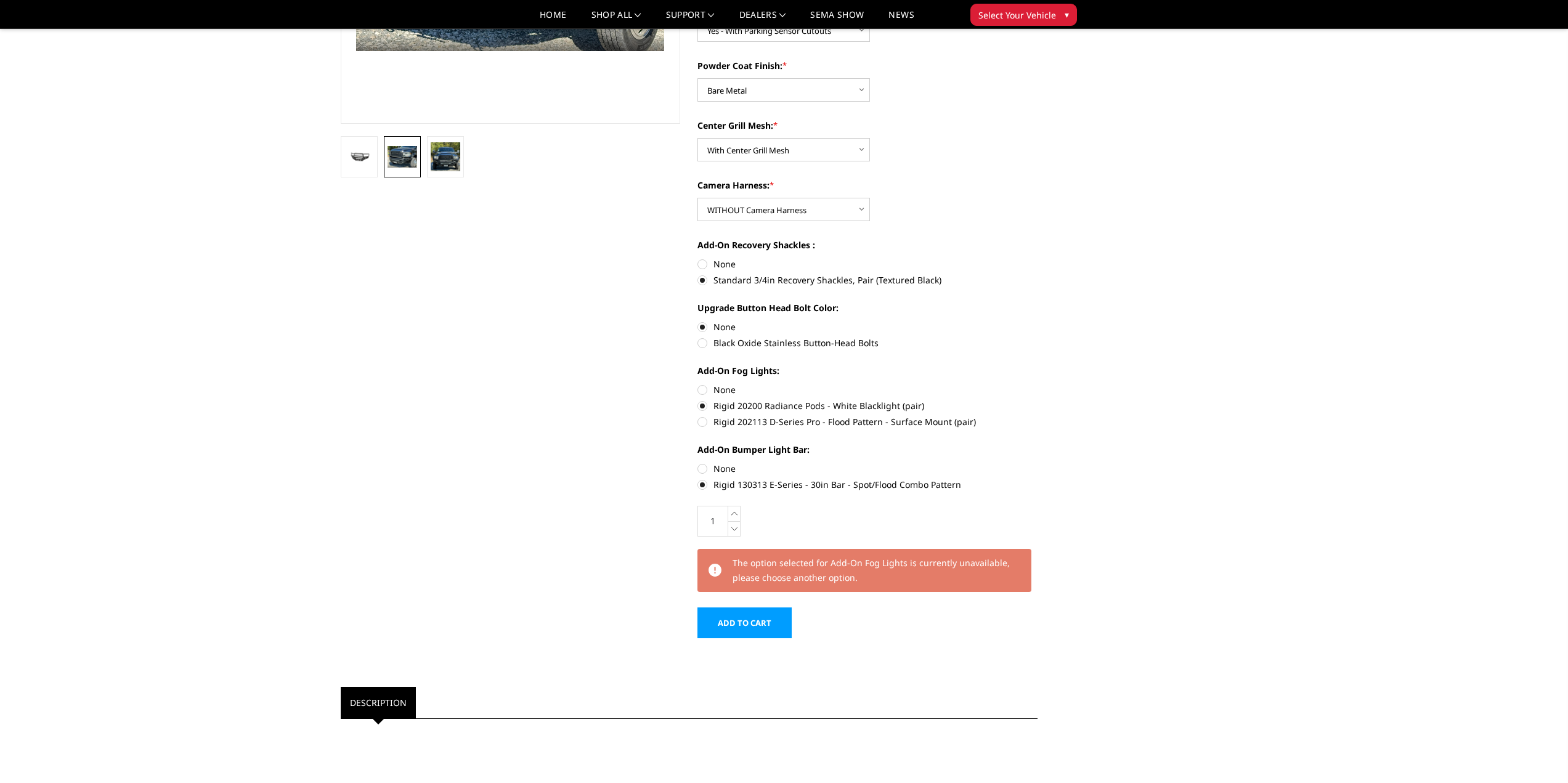
click at [710, 393] on label "None" at bounding box center [867, 390] width 340 height 13
click at [698, 384] on input "None" at bounding box center [697, 384] width 1 height 1
radio input "true"
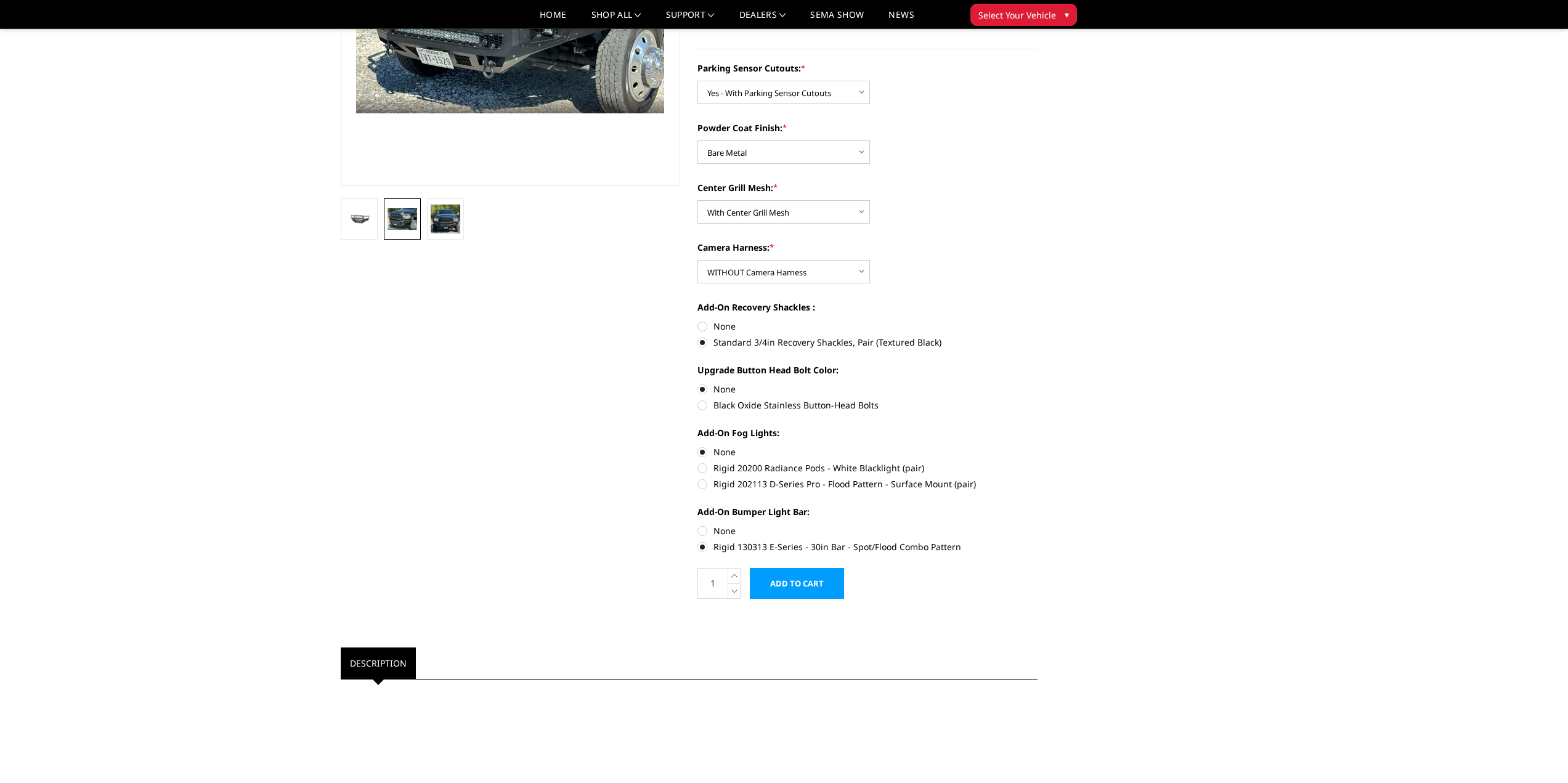
scroll to position [246, 0]
click at [723, 532] on label "None" at bounding box center [867, 530] width 340 height 13
click at [698, 524] on input "None" at bounding box center [697, 524] width 1 height 1
radio input "true"
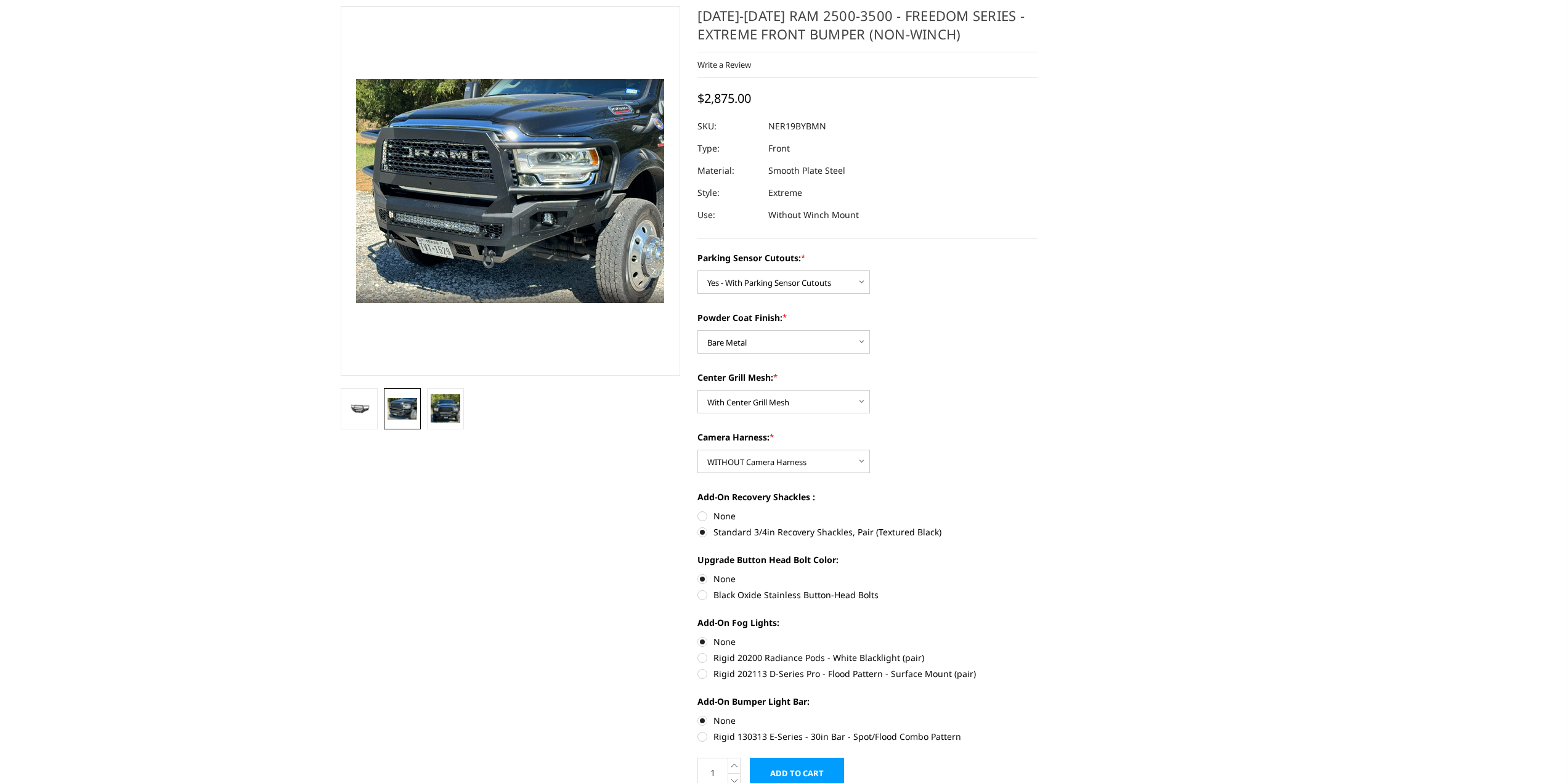
scroll to position [0, 0]
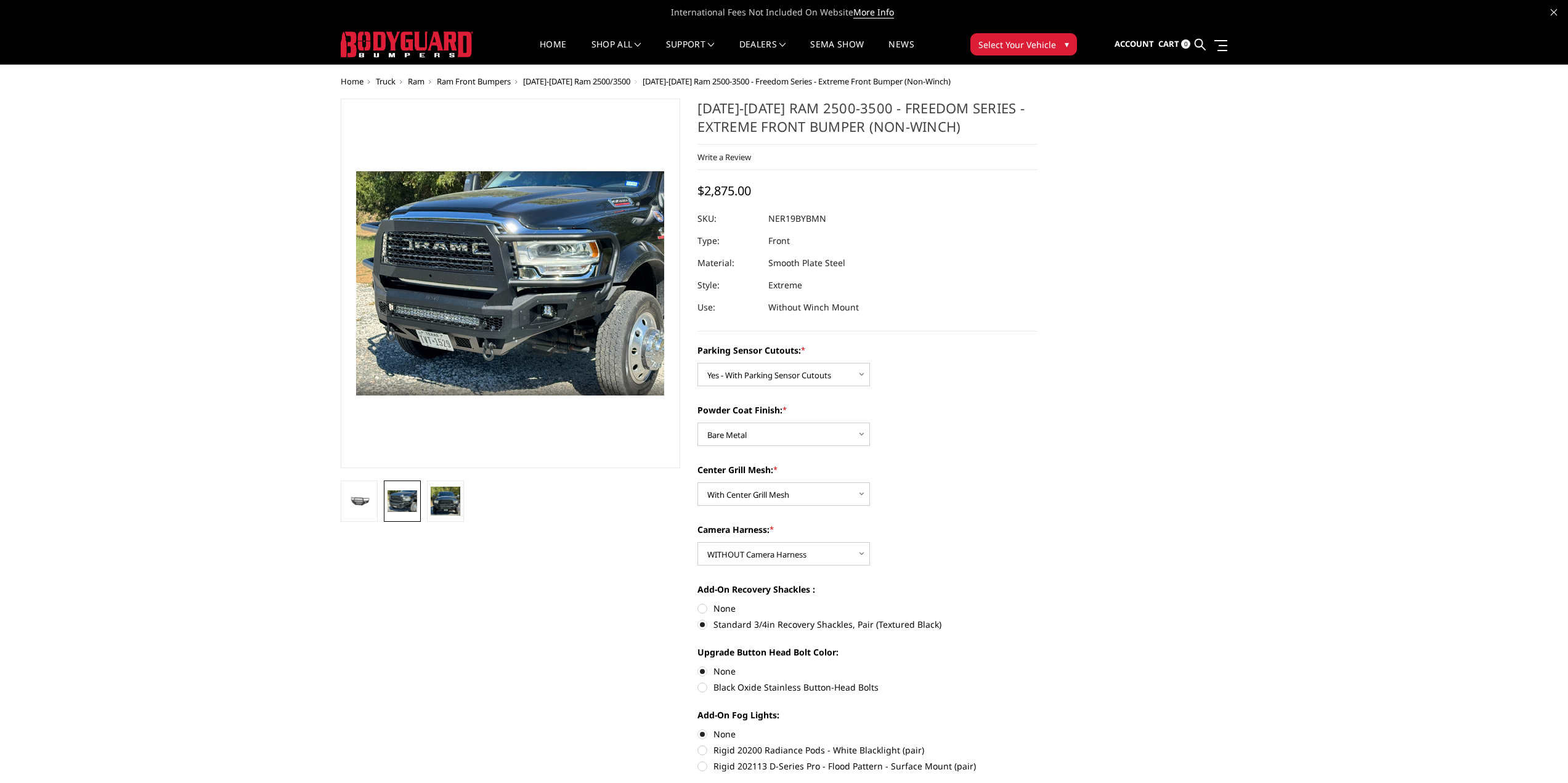
click at [578, 81] on span "[DATE]-[DATE] Ram 2500/3500" at bounding box center [576, 80] width 108 height 11
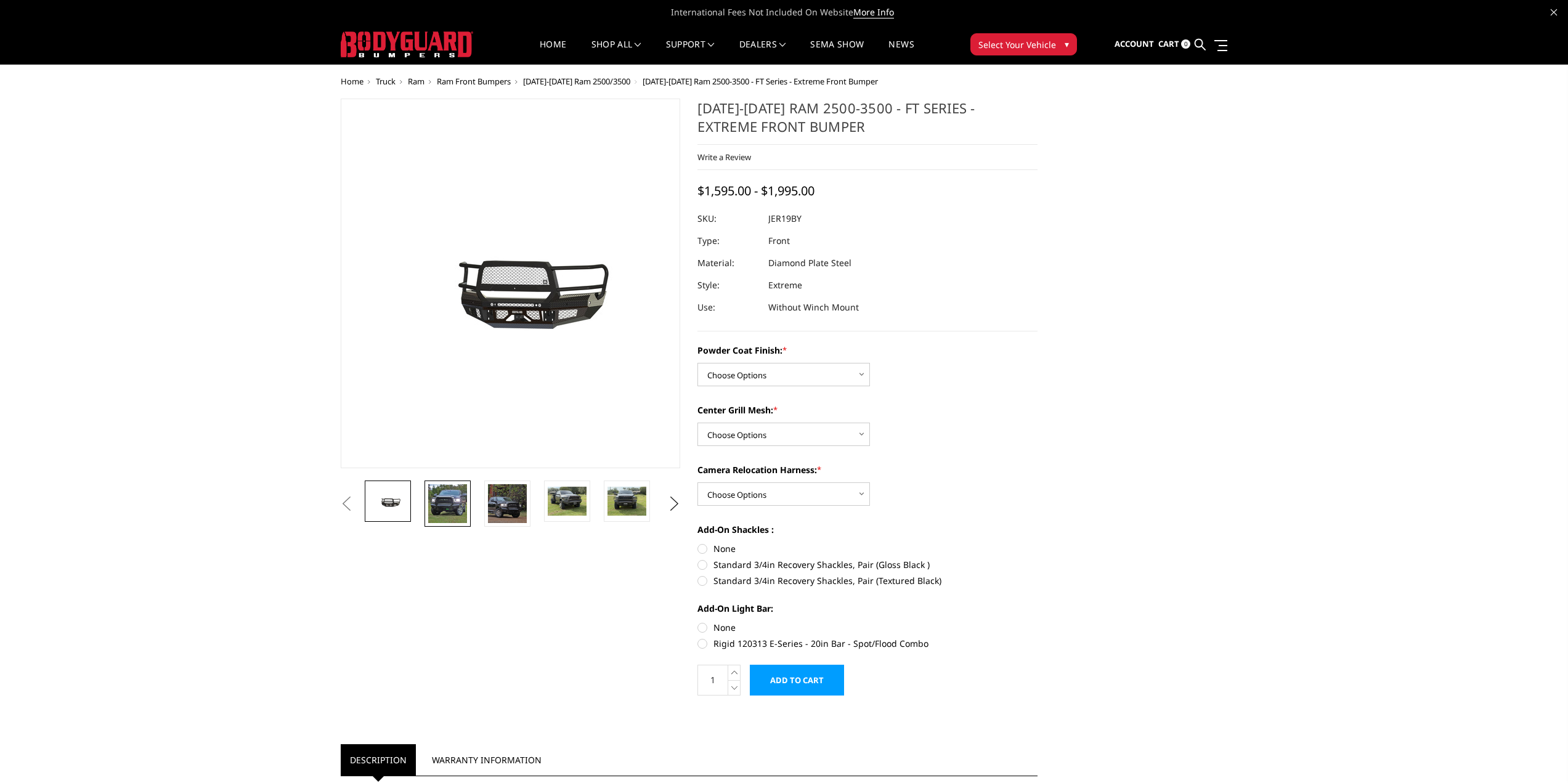
click at [454, 515] on img at bounding box center [447, 504] width 39 height 39
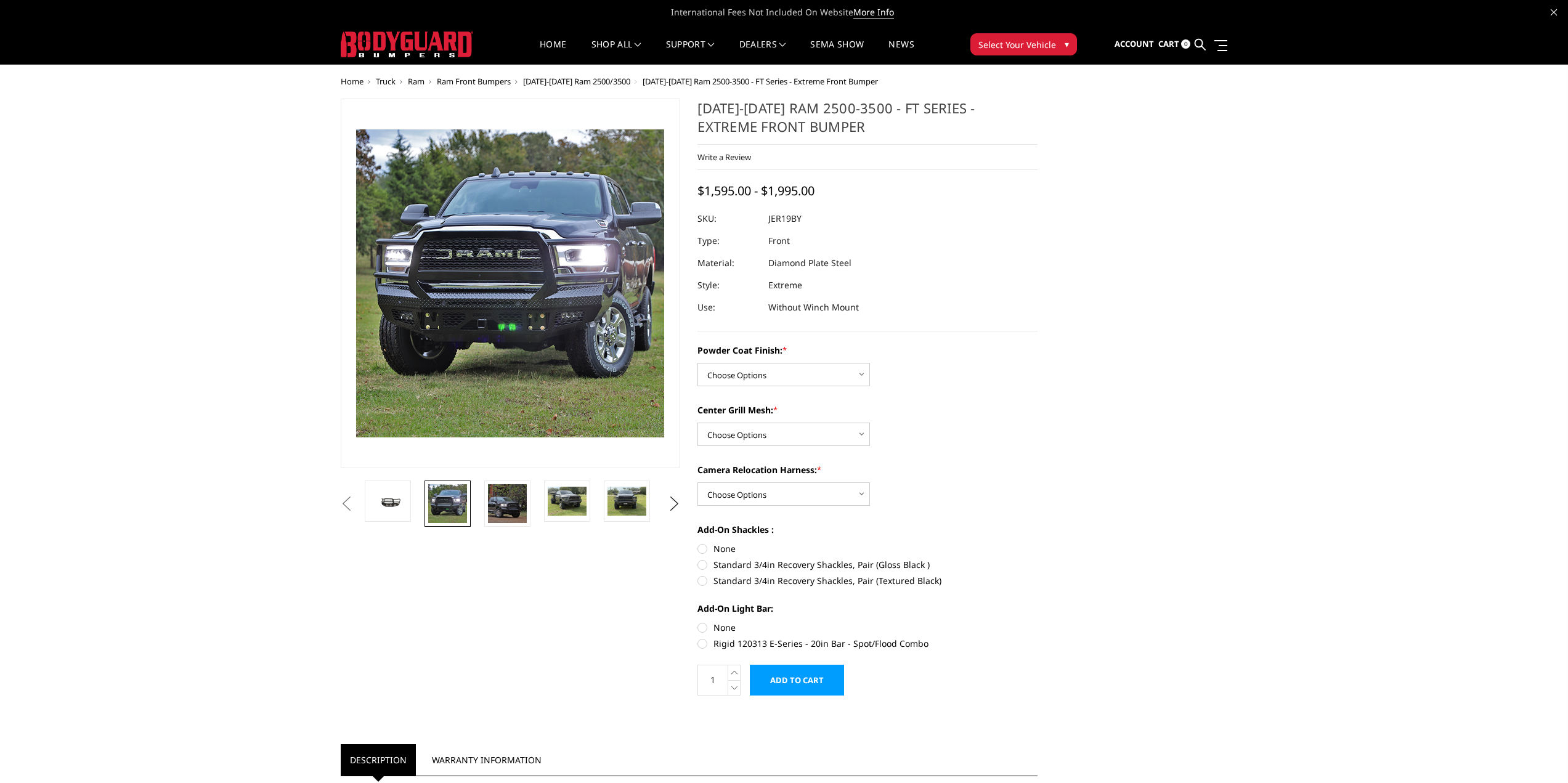
click at [556, 326] on img at bounding box center [450, 236] width 788 height 789
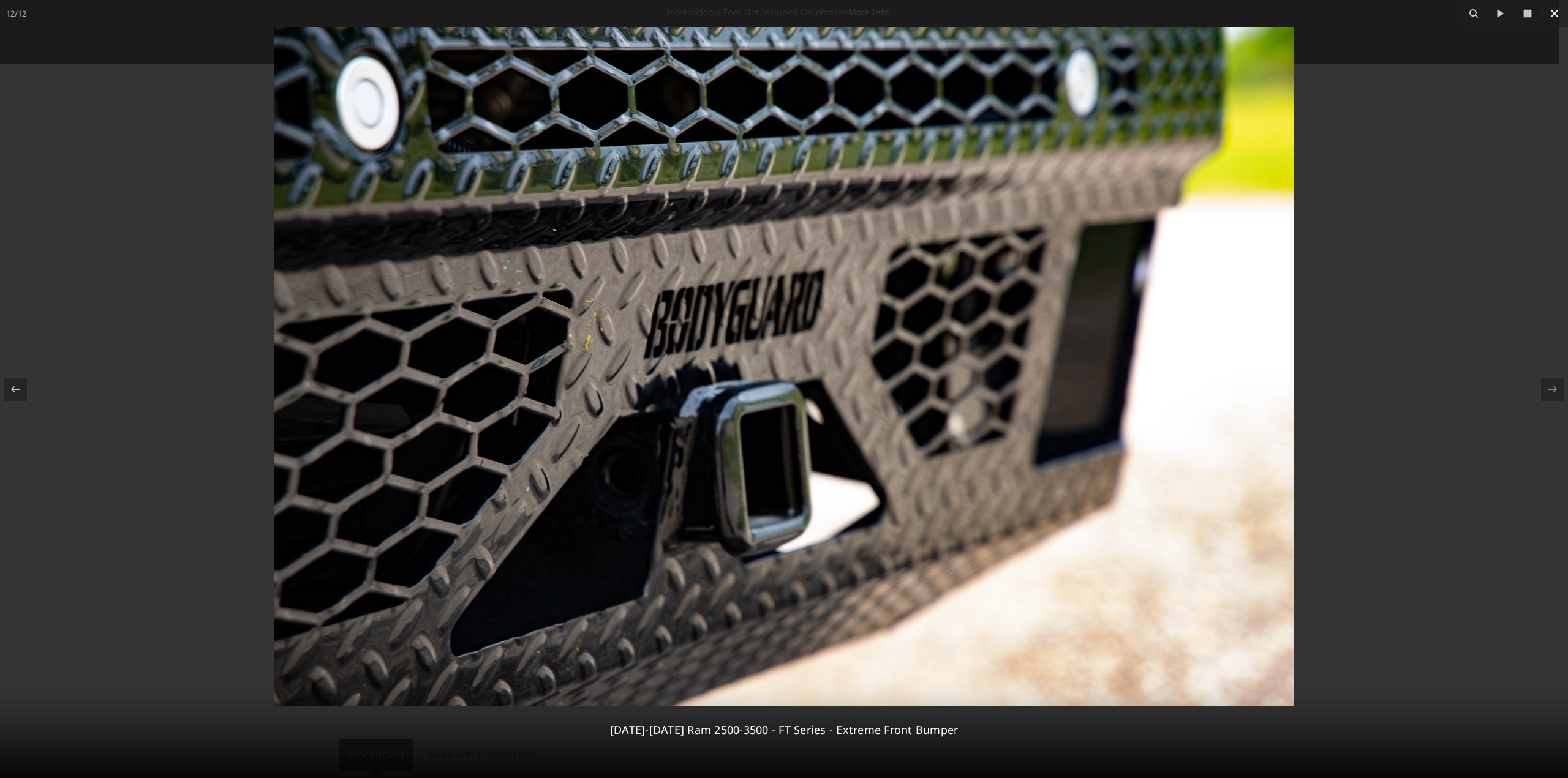
click at [1558, 13] on icon at bounding box center [1554, 13] width 14 height 14
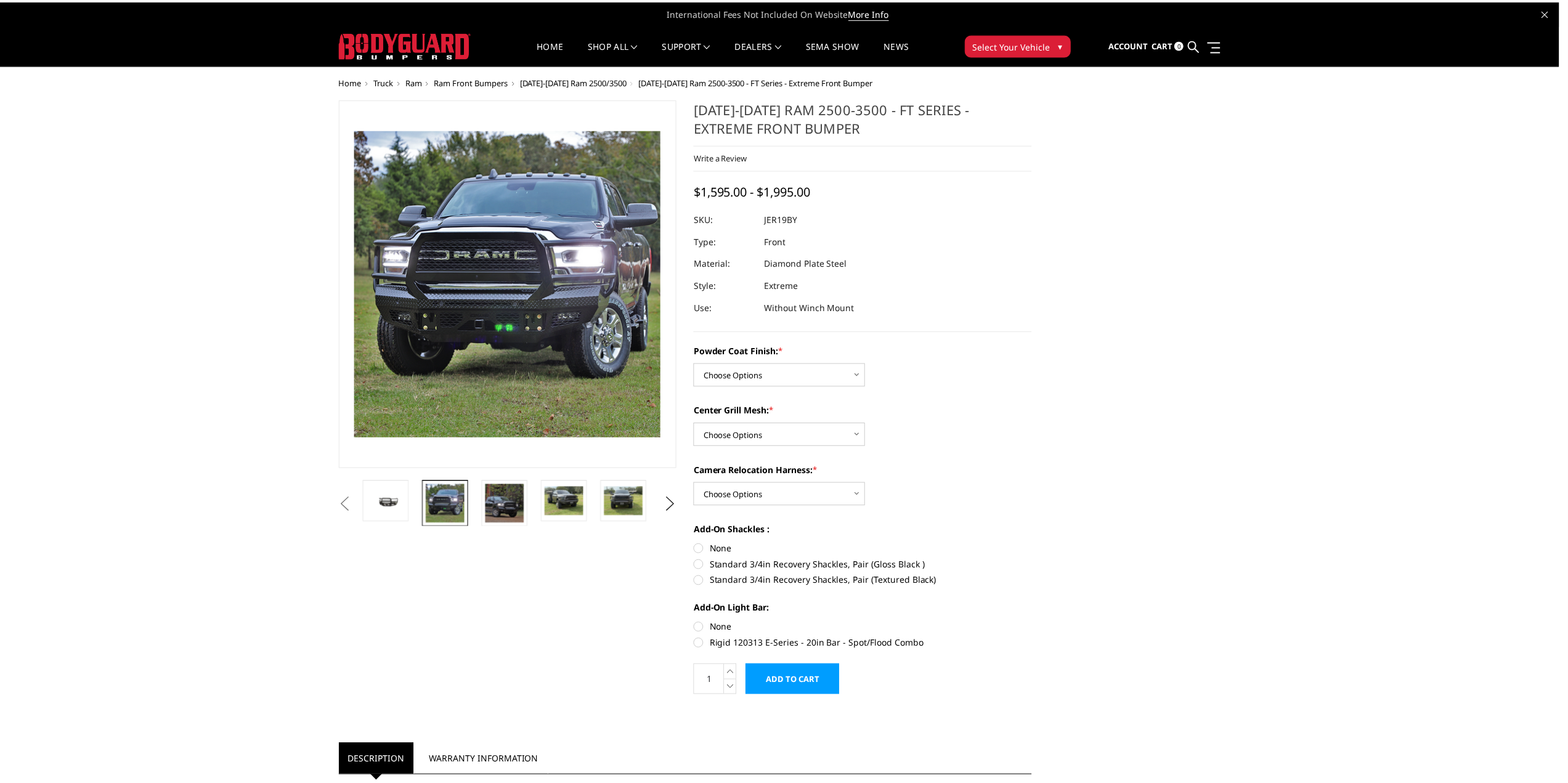
scroll to position [0, 420]
